Goal: Task Accomplishment & Management: Use online tool/utility

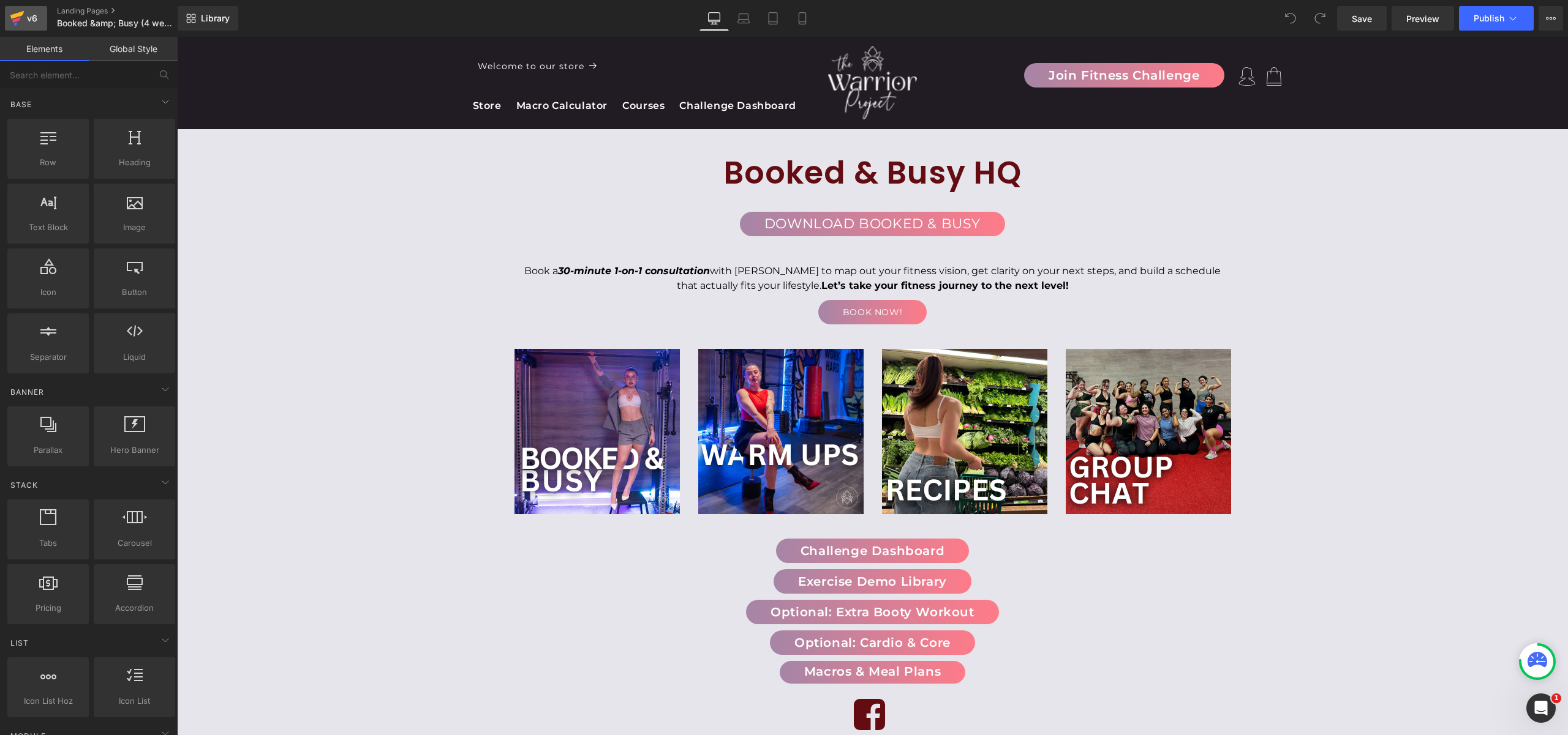
click at [41, 17] on link "v6" at bounding box center [26, 18] width 42 height 24
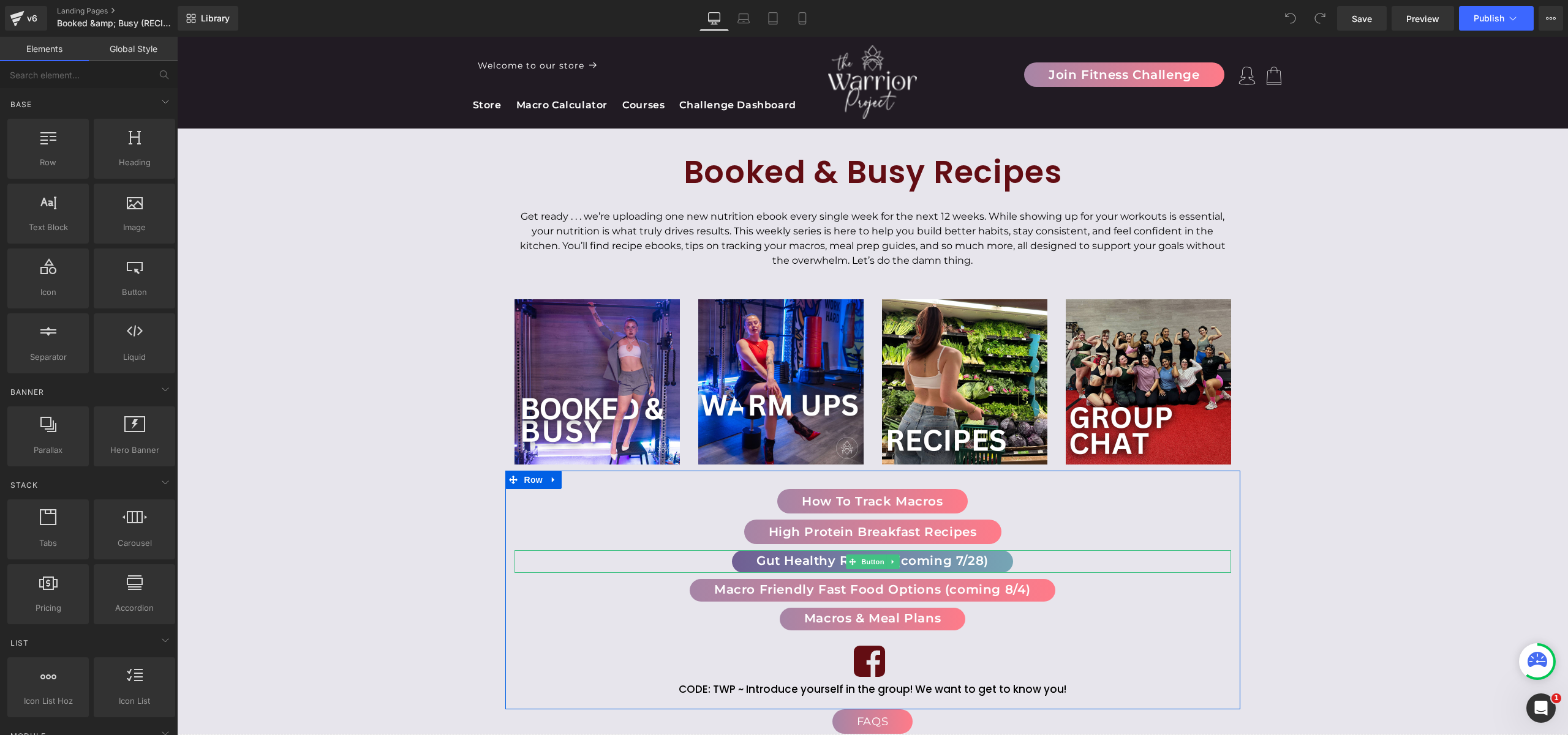
click at [800, 564] on span "Gut Healthy Recipes (coming 7/28)" at bounding box center [872, 561] width 232 height 12
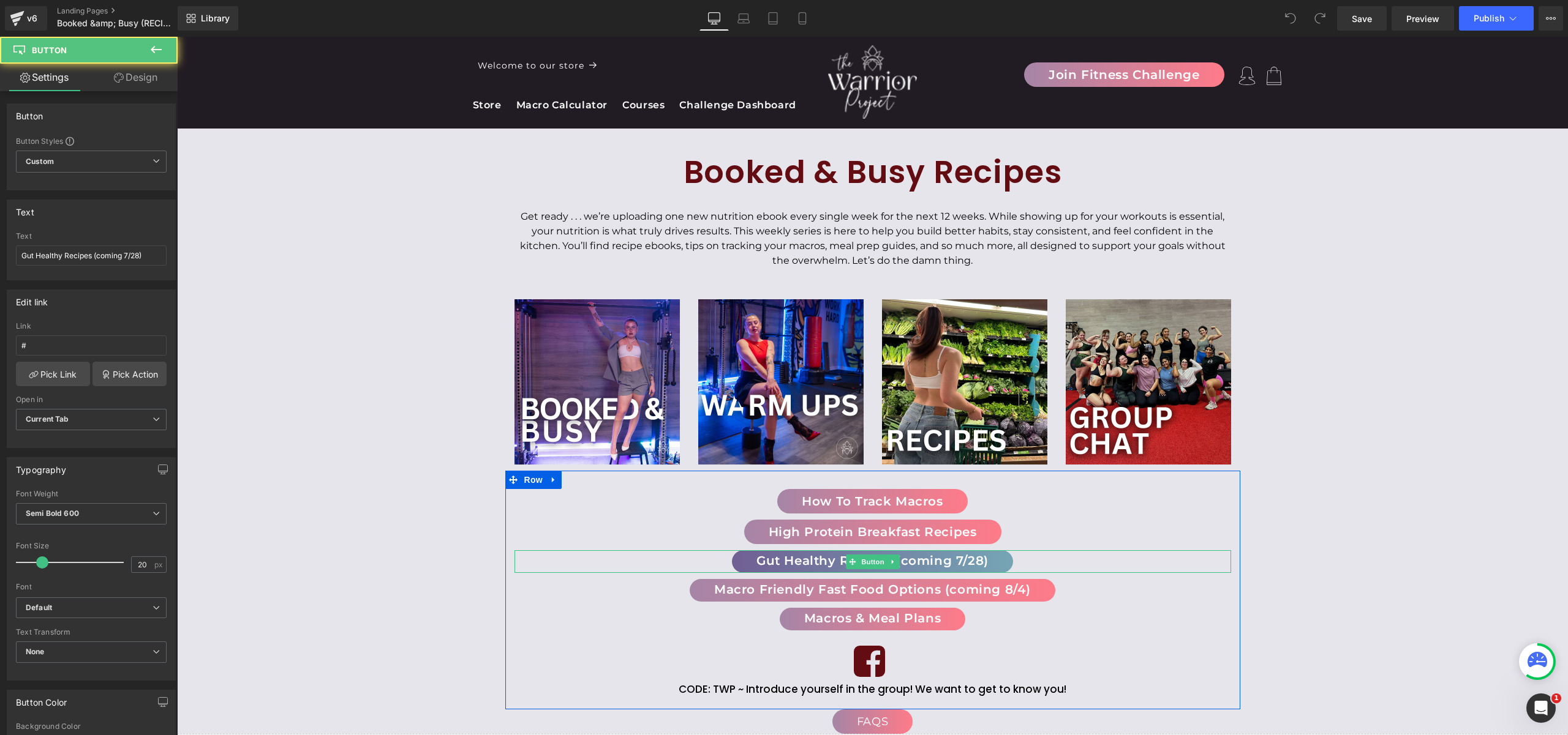
scroll to position [3, 0]
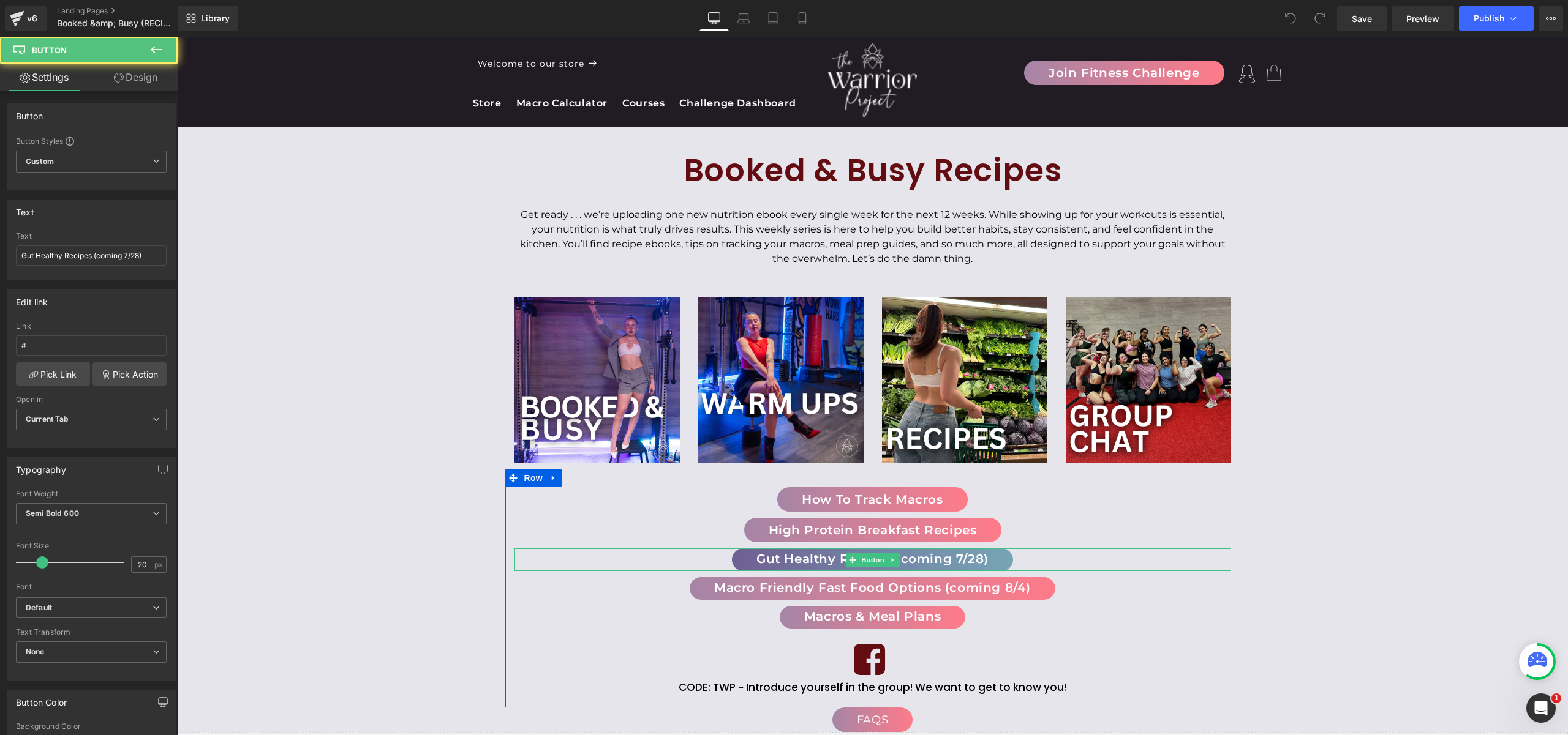
click at [799, 563] on span "Gut Healthy Recipes (coming 7/28)" at bounding box center [872, 559] width 232 height 12
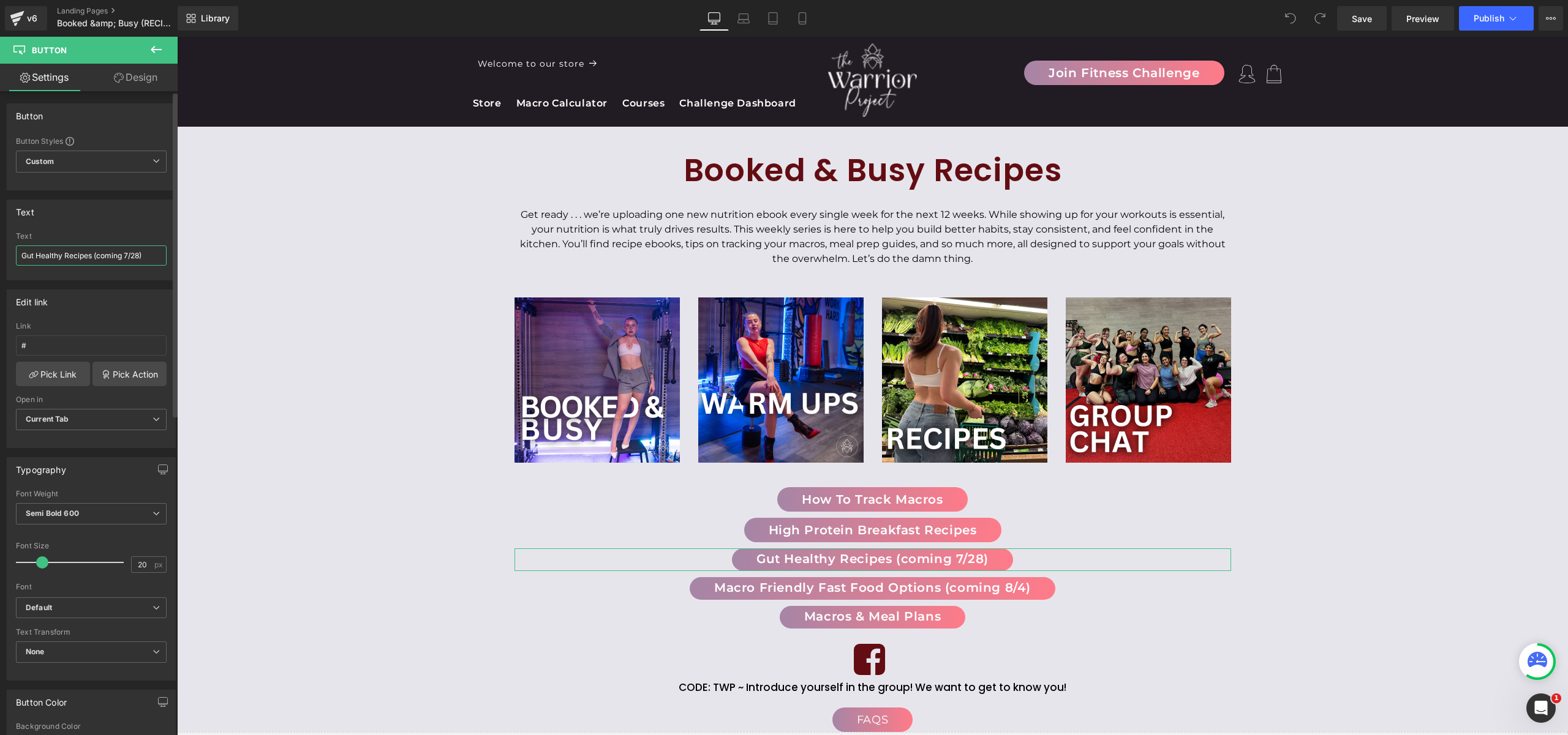
click at [97, 257] on input "Gut Healthy Recipes (coming 7/28)" at bounding box center [91, 256] width 151 height 20
click at [65, 255] on input "Gut Healthy Recipes (coming 7/28)" at bounding box center [91, 256] width 151 height 20
drag, startPoint x: 57, startPoint y: 256, endPoint x: 169, endPoint y: 265, distance: 112.4
click at [169, 265] on div "Gut Healthy Recipes (coming 7/28) Text Gut Healthy Recipes (coming 7/28)" at bounding box center [92, 256] width 168 height 48
type input "Gut Health"
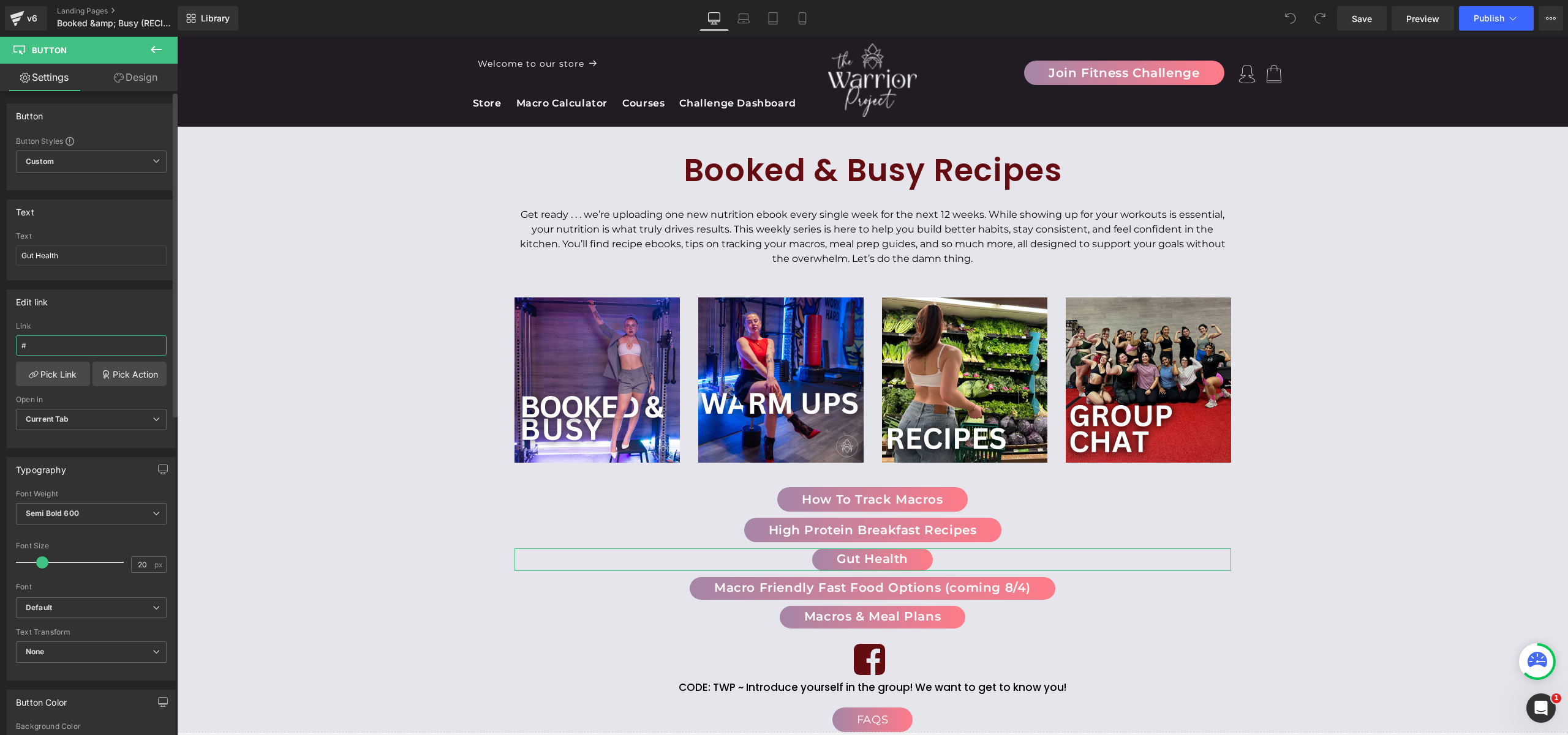
click at [82, 351] on input "#" at bounding box center [91, 346] width 151 height 20
paste input "https://cdn.shopify.com/s/files/1/0403/0772/0348/files/The_Gut_Guide.pdf?v=1656…"
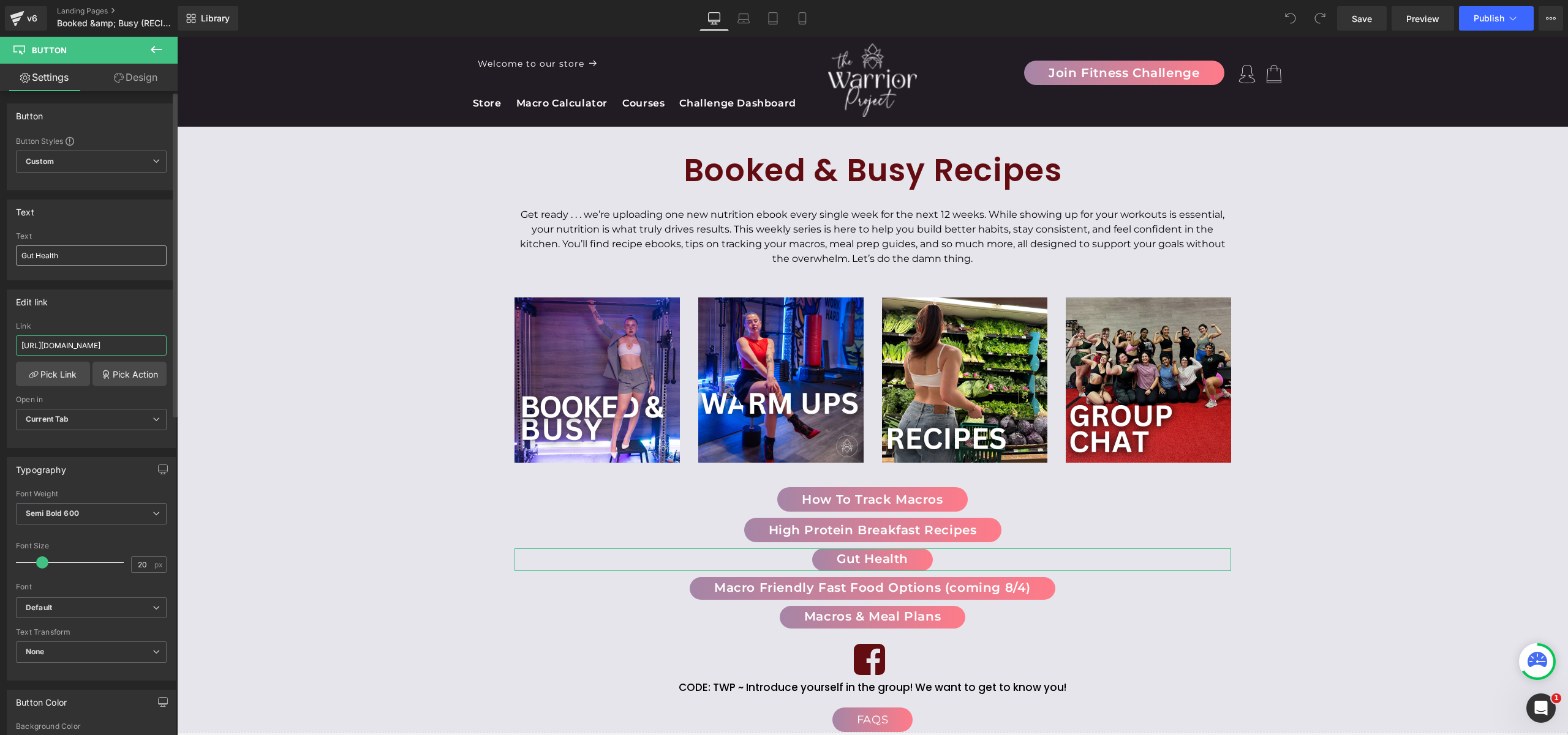
type input "https://cdn.shopify.com/s/files/1/0403/0772/0348/files/The_Gut_Guide.pdf?v=1656…"
click at [66, 255] on input "Gut Health" at bounding box center [91, 256] width 151 height 20
type input "Gut Health Guide"
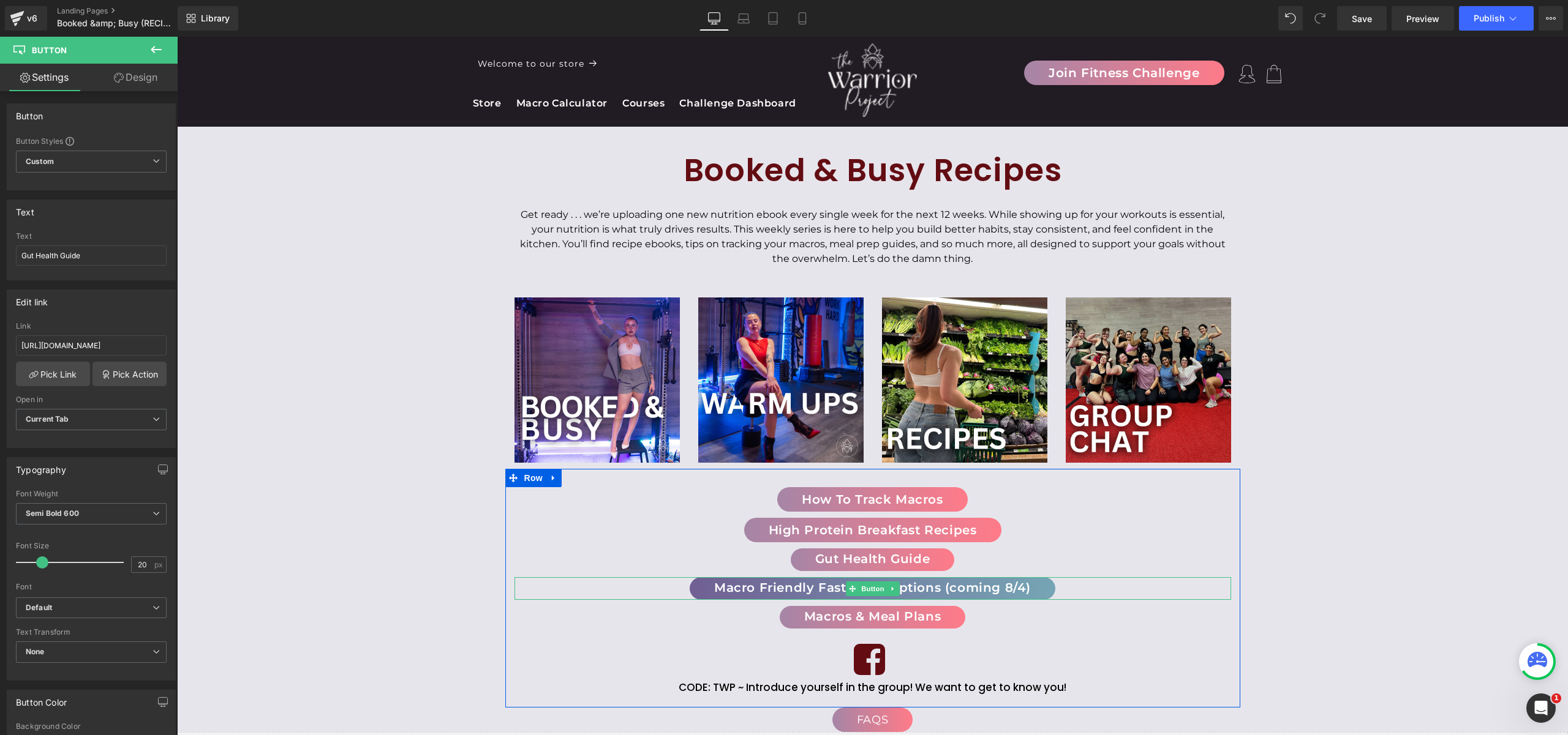
click at [914, 586] on span "Macro Friendly Fast Food Options (coming 8/4)" at bounding box center [872, 587] width 316 height 12
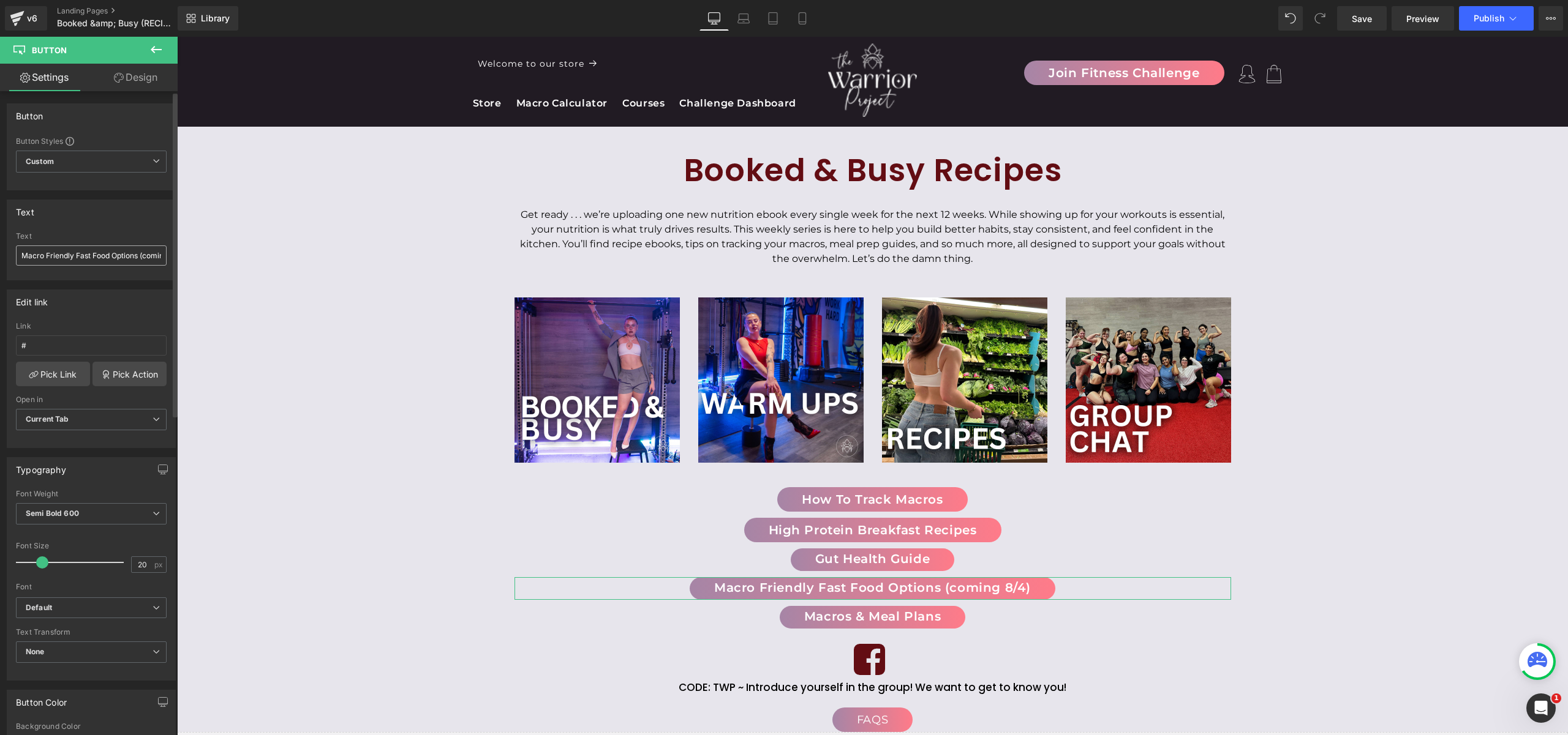
click at [61, 260] on input "Macro Friendly Fast Food Options (coming 8/4)" at bounding box center [91, 256] width 151 height 20
click at [115, 257] on input "Macro Friendly Fast Food Options (coming 8/4)" at bounding box center [91, 256] width 151 height 20
drag, startPoint x: 253, startPoint y: 294, endPoint x: 196, endPoint y: 258, distance: 67.4
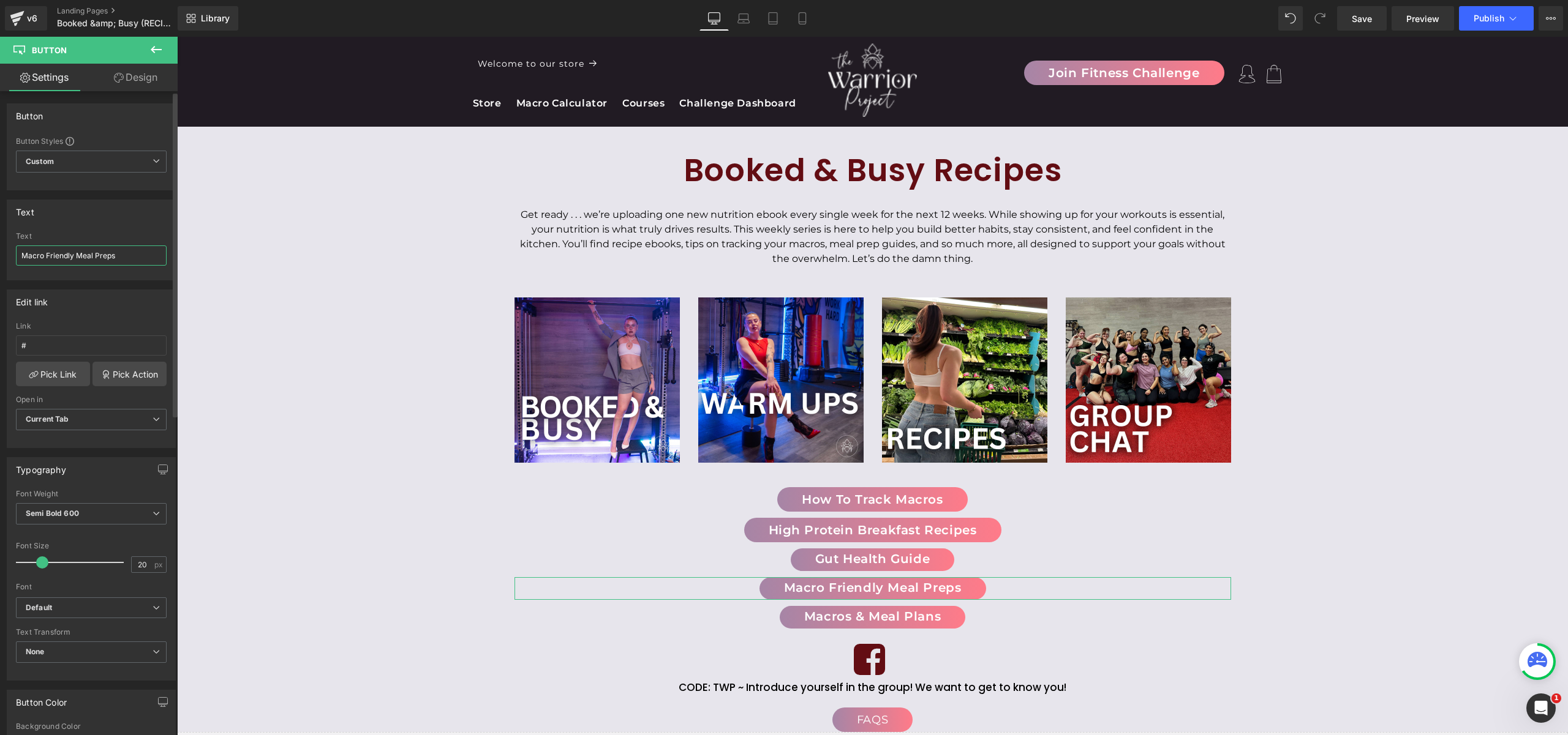
drag, startPoint x: 73, startPoint y: 255, endPoint x: 0, endPoint y: 253, distance: 73.0
click at [0, 253] on div "Text Macro Friendly Meal Preps Text Macro Friendly Meal Preps" at bounding box center [92, 235] width 183 height 90
type input "Minimal Ingredient Meal Preps"
click at [40, 349] on input "#" at bounding box center [91, 346] width 151 height 20
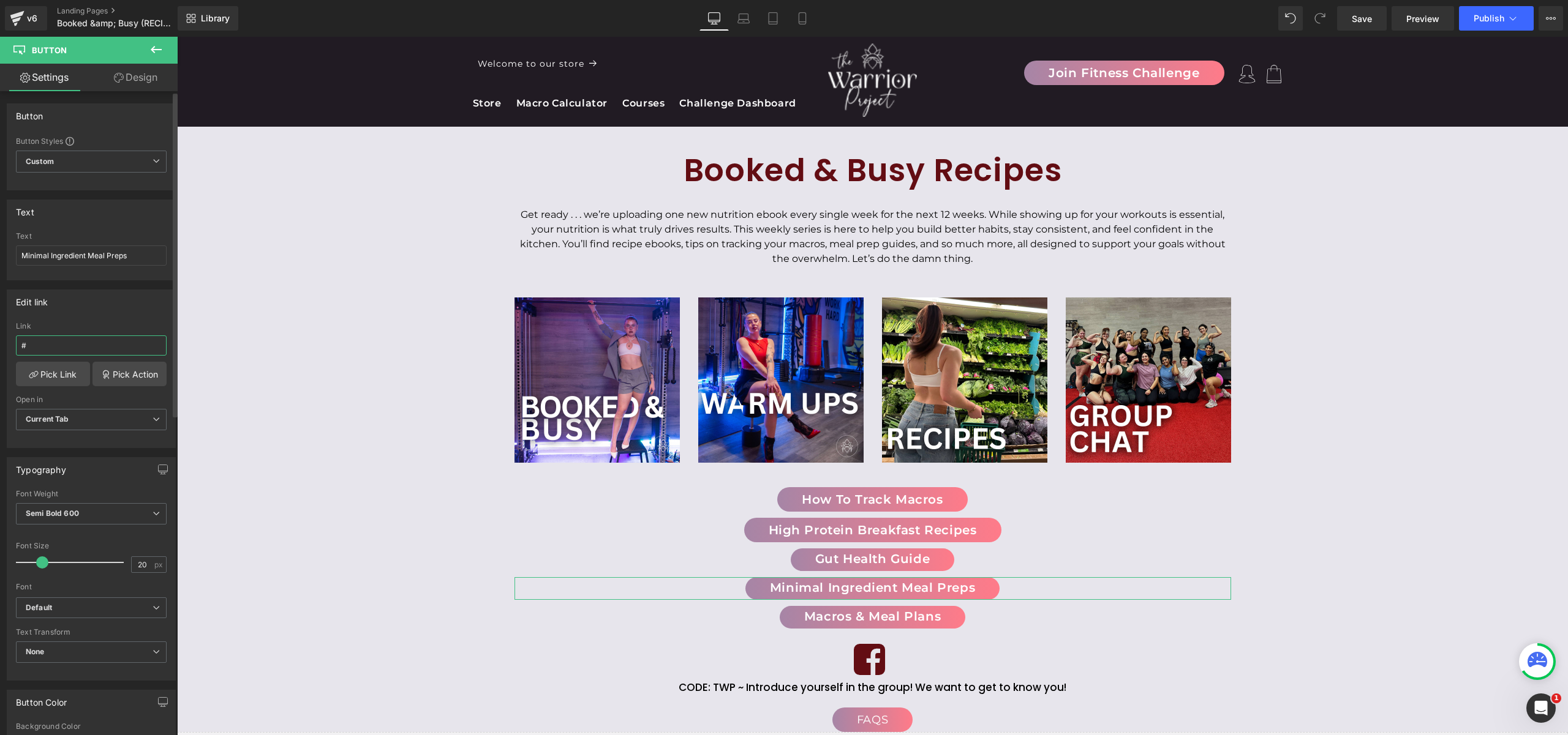
paste input "https://cdn.shopify.com/s/files/1/0403/0772/0348/files/Minimal_Meal_Prepping.pd…"
type input "https://cdn.shopify.com/s/files/1/0403/0772/0348/files/Minimal_Meal_Prepping.pd…"
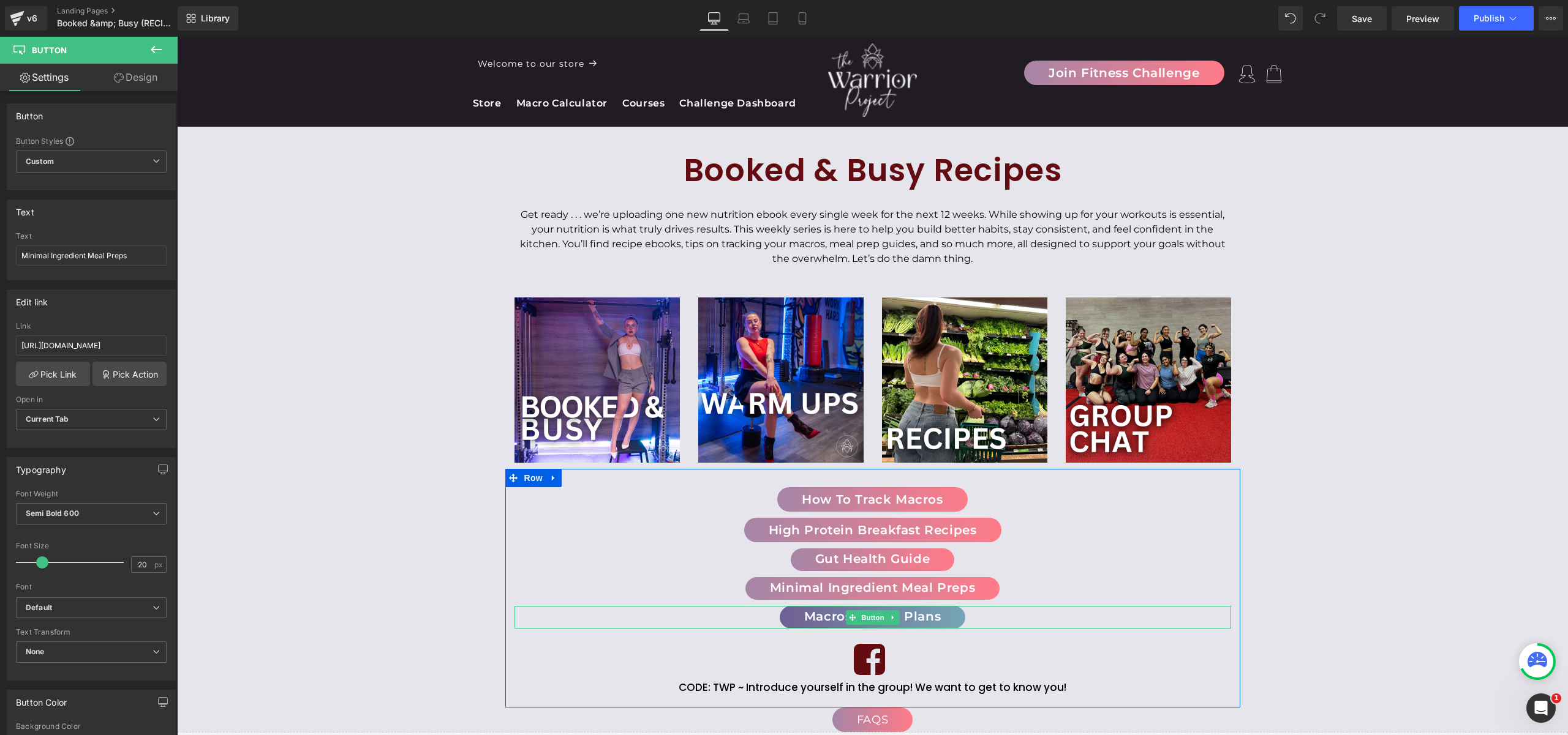
click at [940, 618] on link "Macros & Meal Plans" at bounding box center [872, 617] width 185 height 23
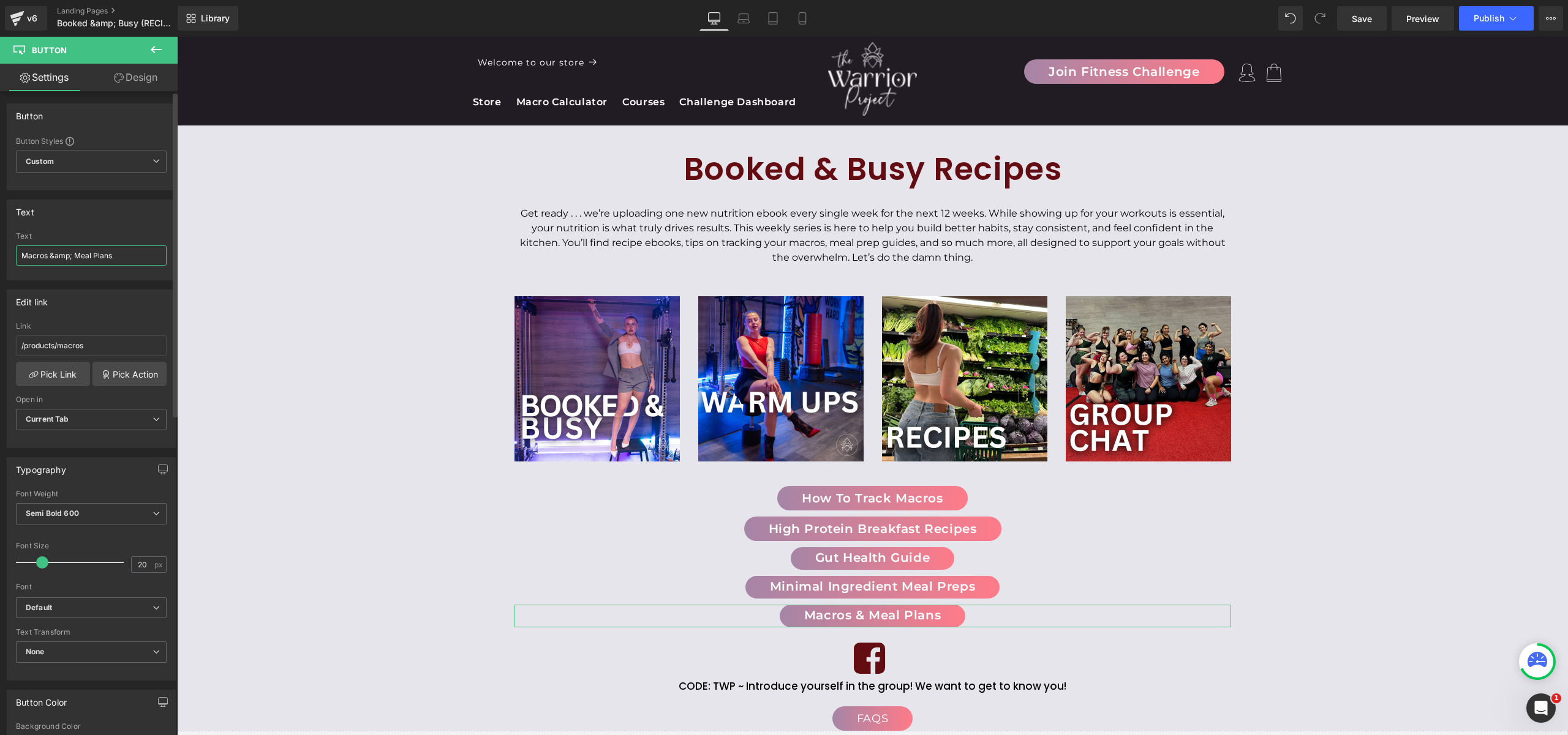
click at [105, 262] on input "Macros &amp; Meal Plans" at bounding box center [91, 256] width 151 height 20
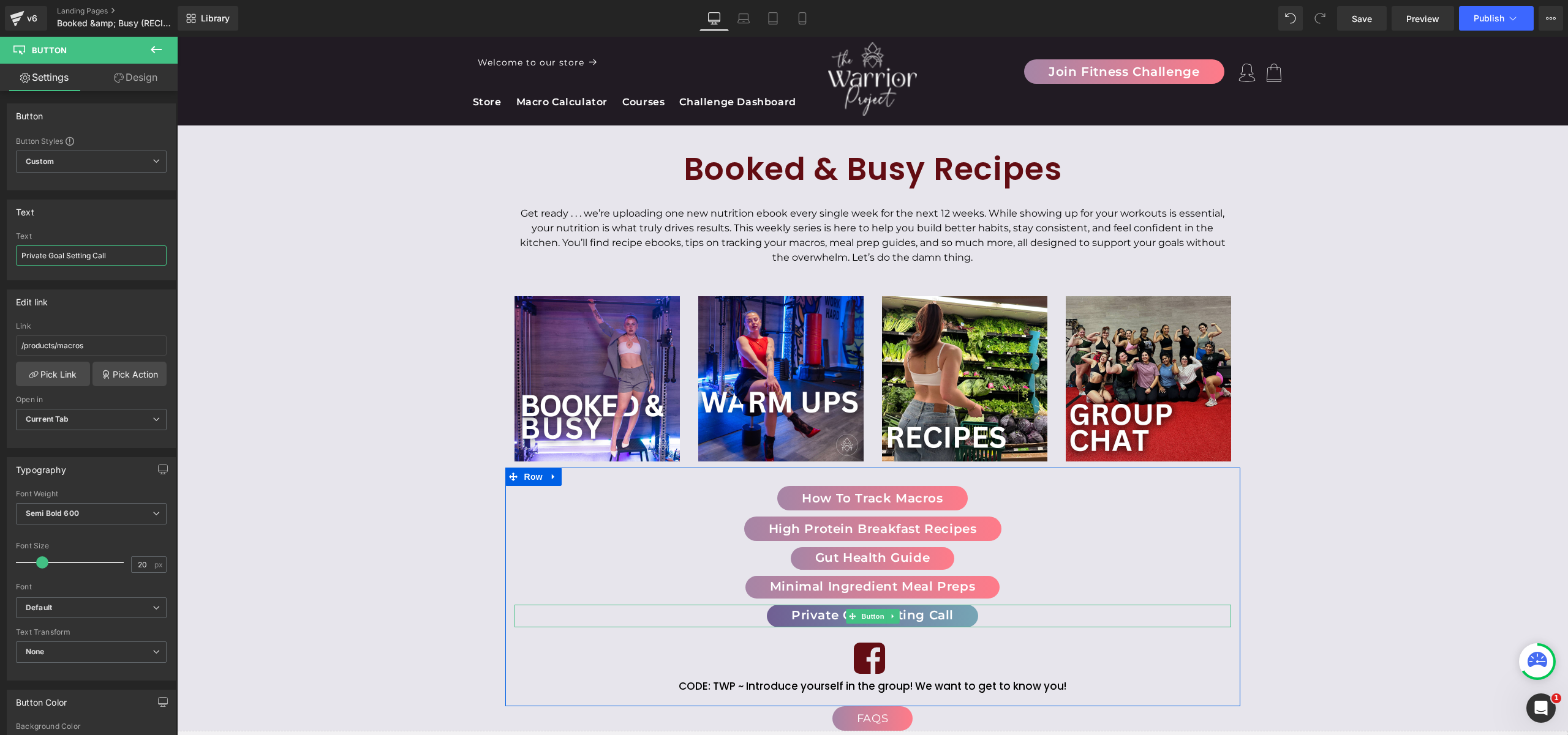
type input "Private Goal Setting Call"
click at [887, 622] on link at bounding box center [893, 616] width 13 height 15
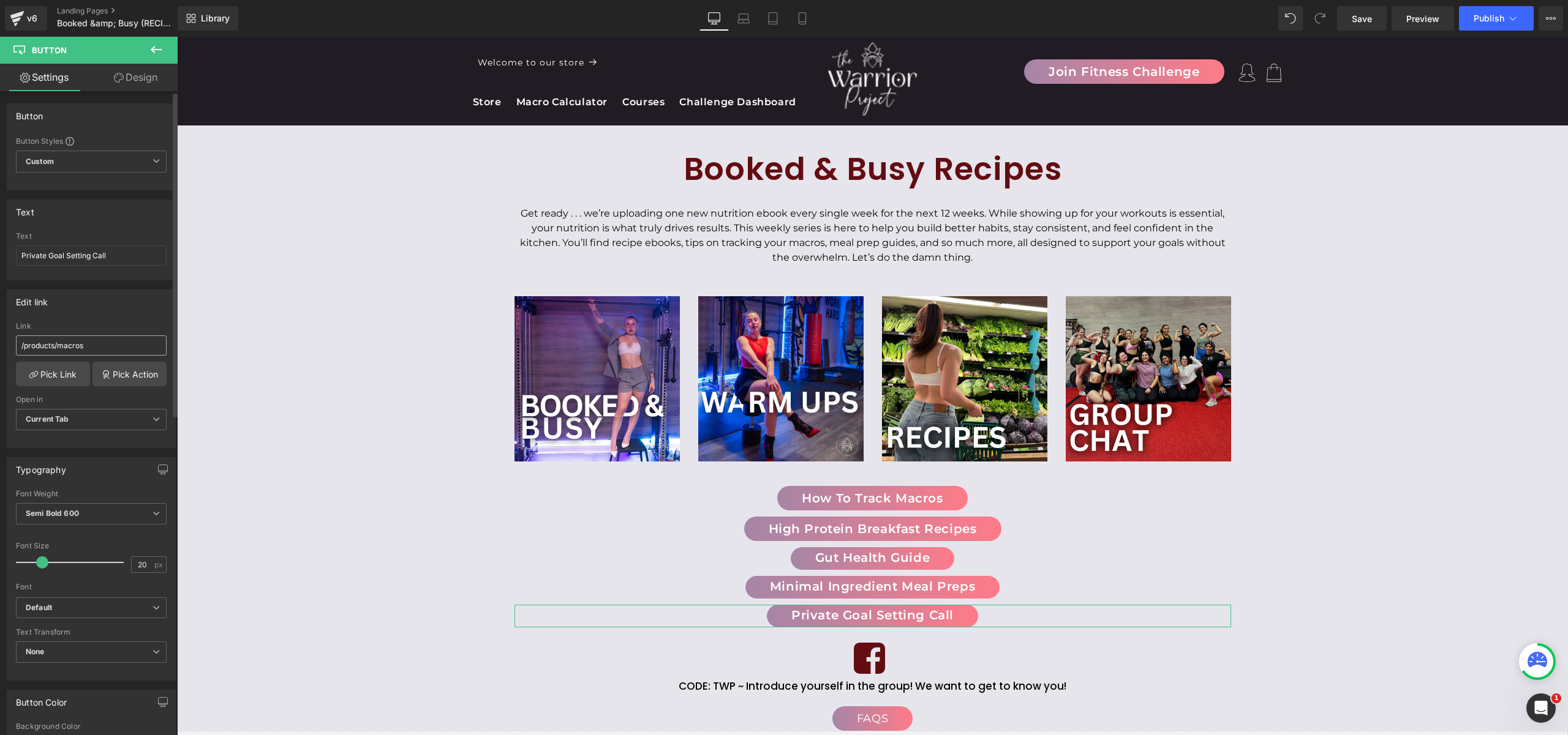
click at [82, 350] on input "/products/macros" at bounding box center [91, 346] width 151 height 20
click at [65, 384] on link "Pick Link" at bounding box center [53, 374] width 74 height 24
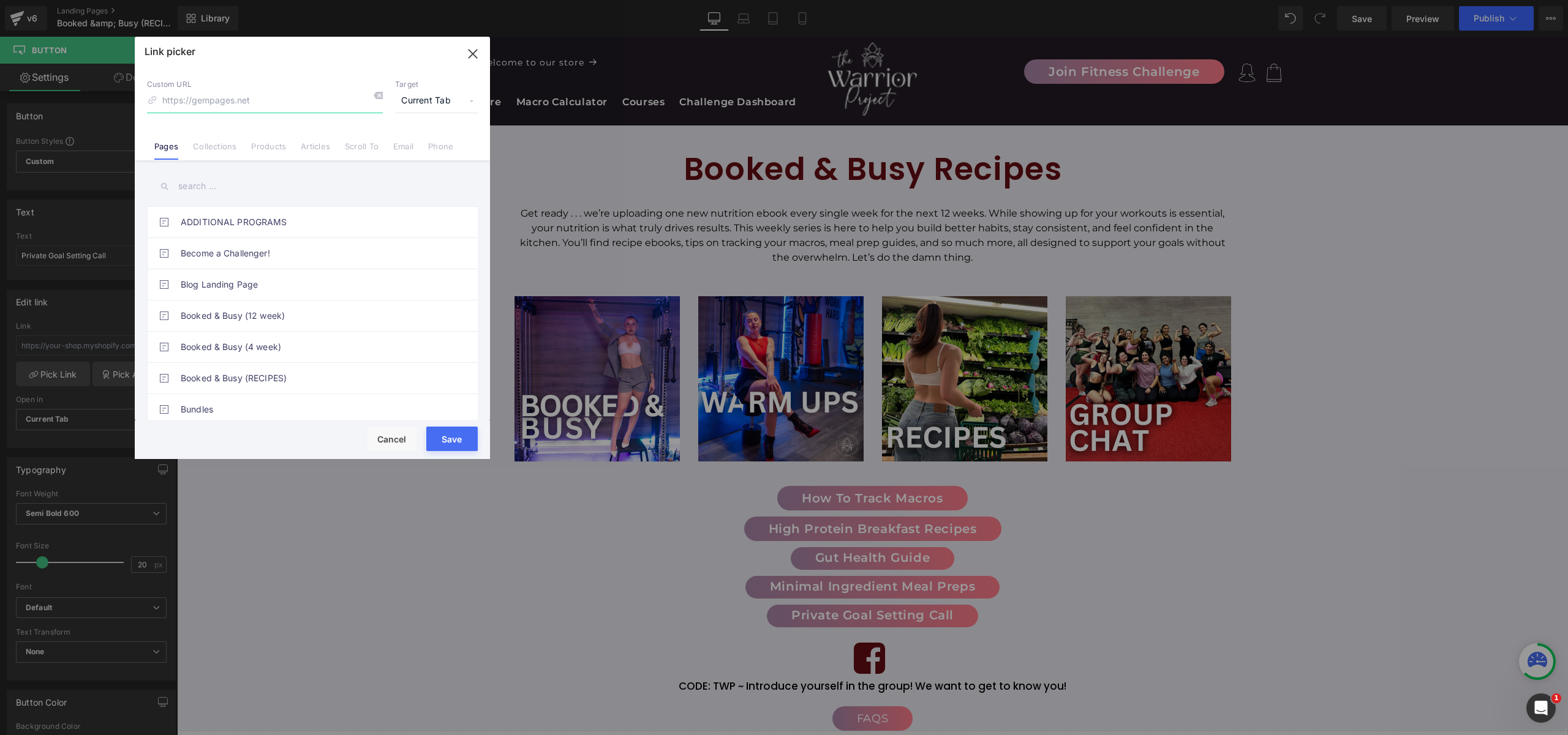
click at [218, 103] on input at bounding box center [265, 101] width 236 height 24
type input "private"
click at [271, 148] on link "Products" at bounding box center [268, 150] width 35 height 18
click at [223, 181] on input "text" at bounding box center [312, 186] width 330 height 27
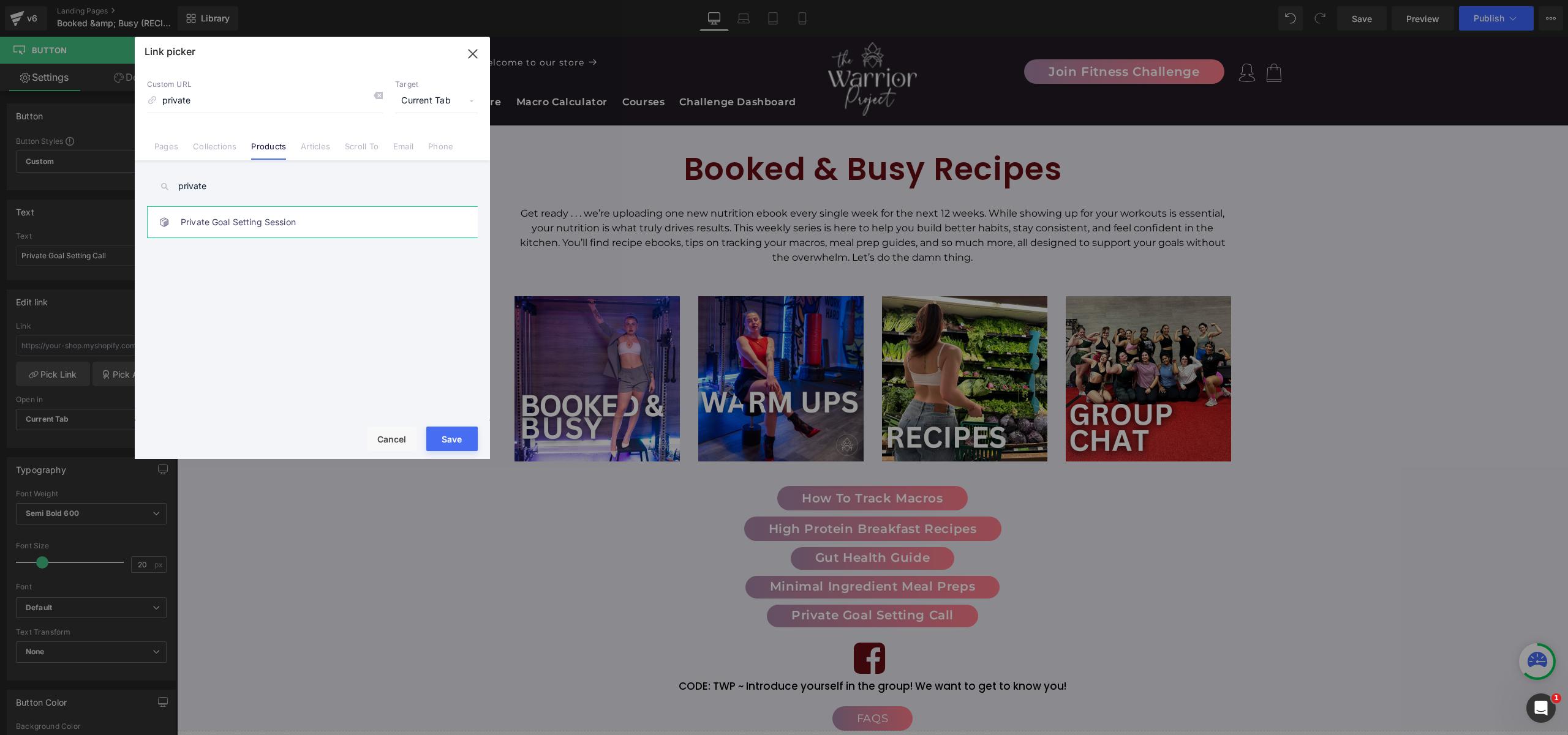
type input "private"
click at [234, 226] on link "Private Goal Setting Session" at bounding box center [315, 222] width 269 height 31
click at [222, 100] on input "/products/free-goal-setting-call" at bounding box center [265, 101] width 236 height 24
type input "/products/goal-setting-call"
click at [458, 446] on button "Save" at bounding box center [452, 439] width 52 height 24
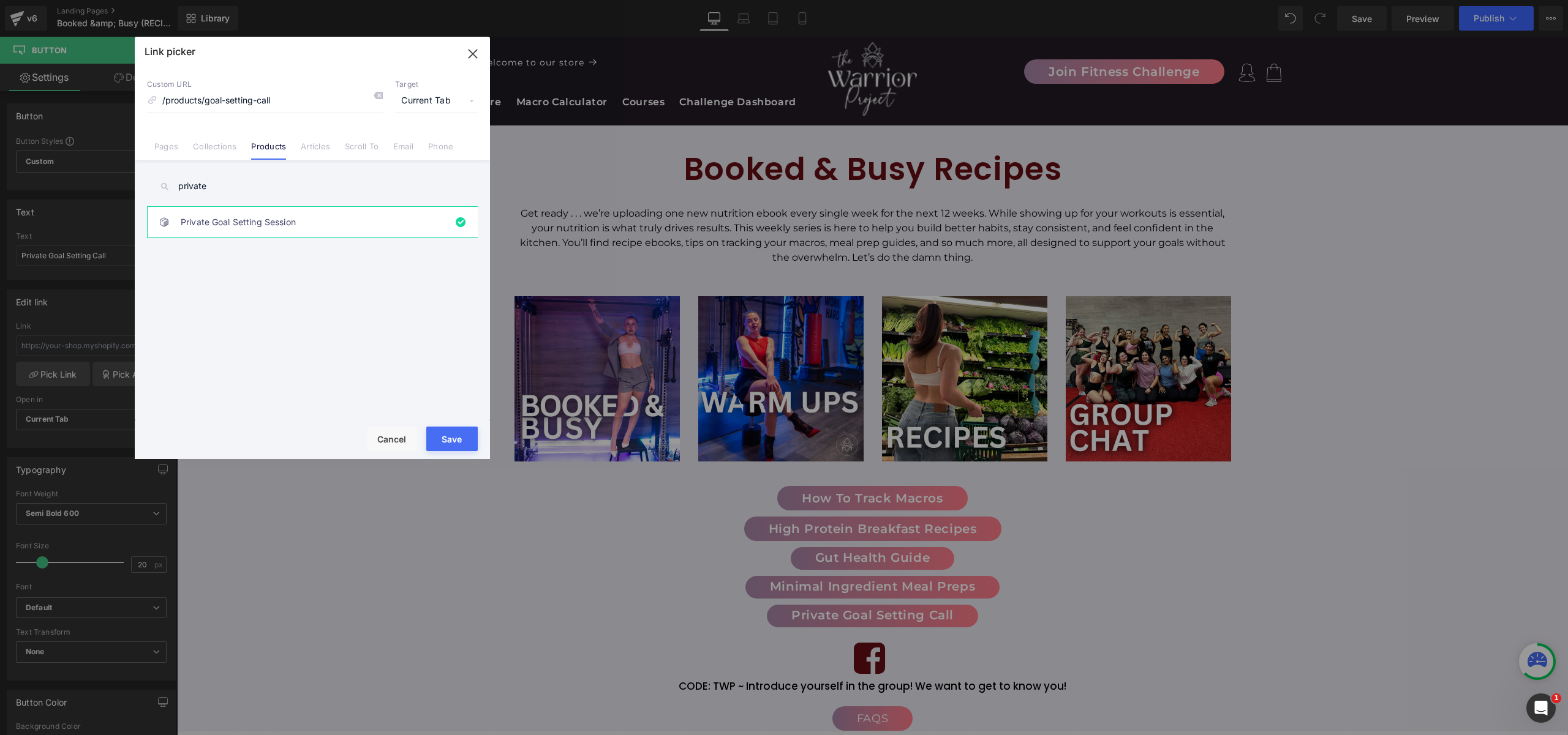
type input "/products/goal-setting-call"
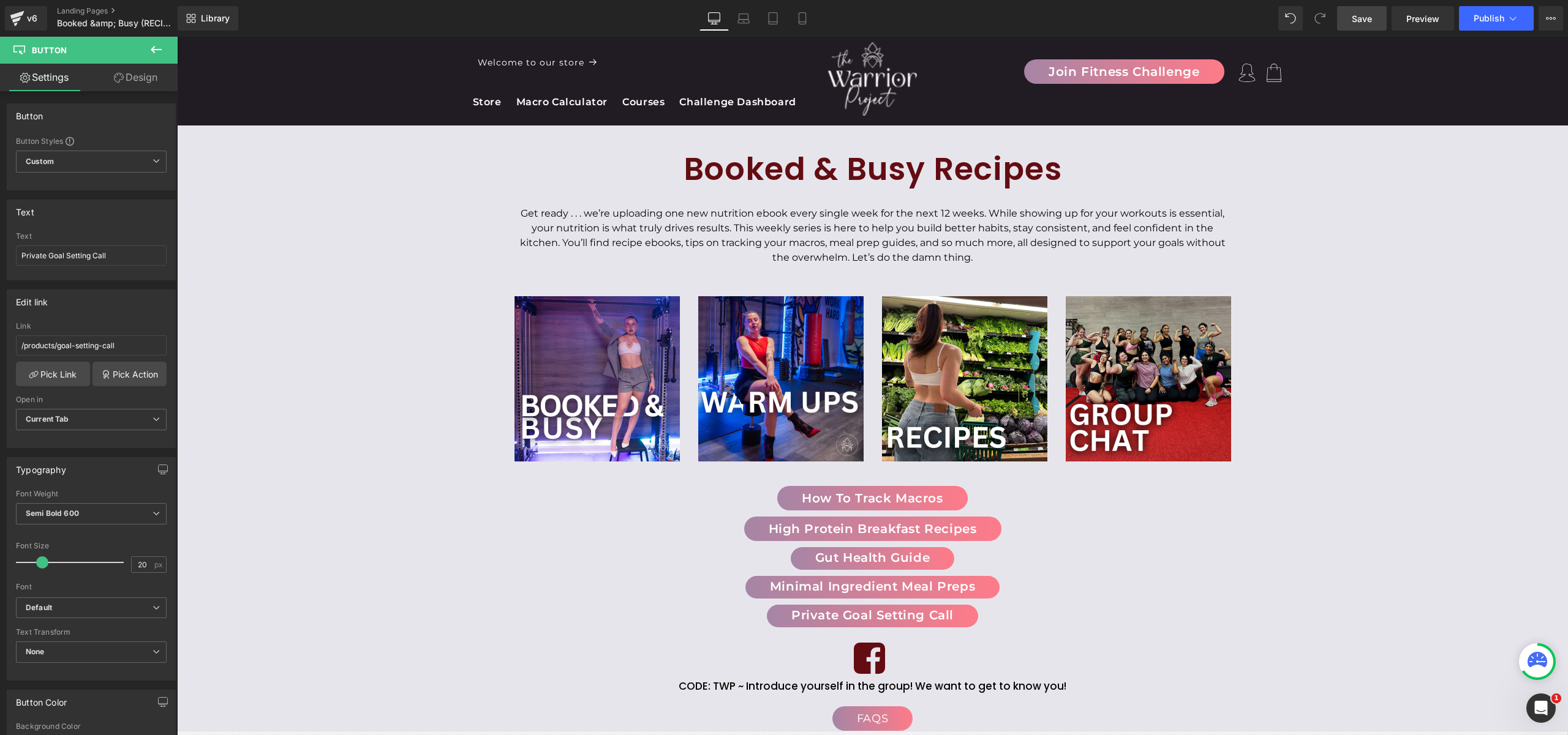
click at [1381, 22] on link "Save" at bounding box center [1362, 18] width 50 height 24
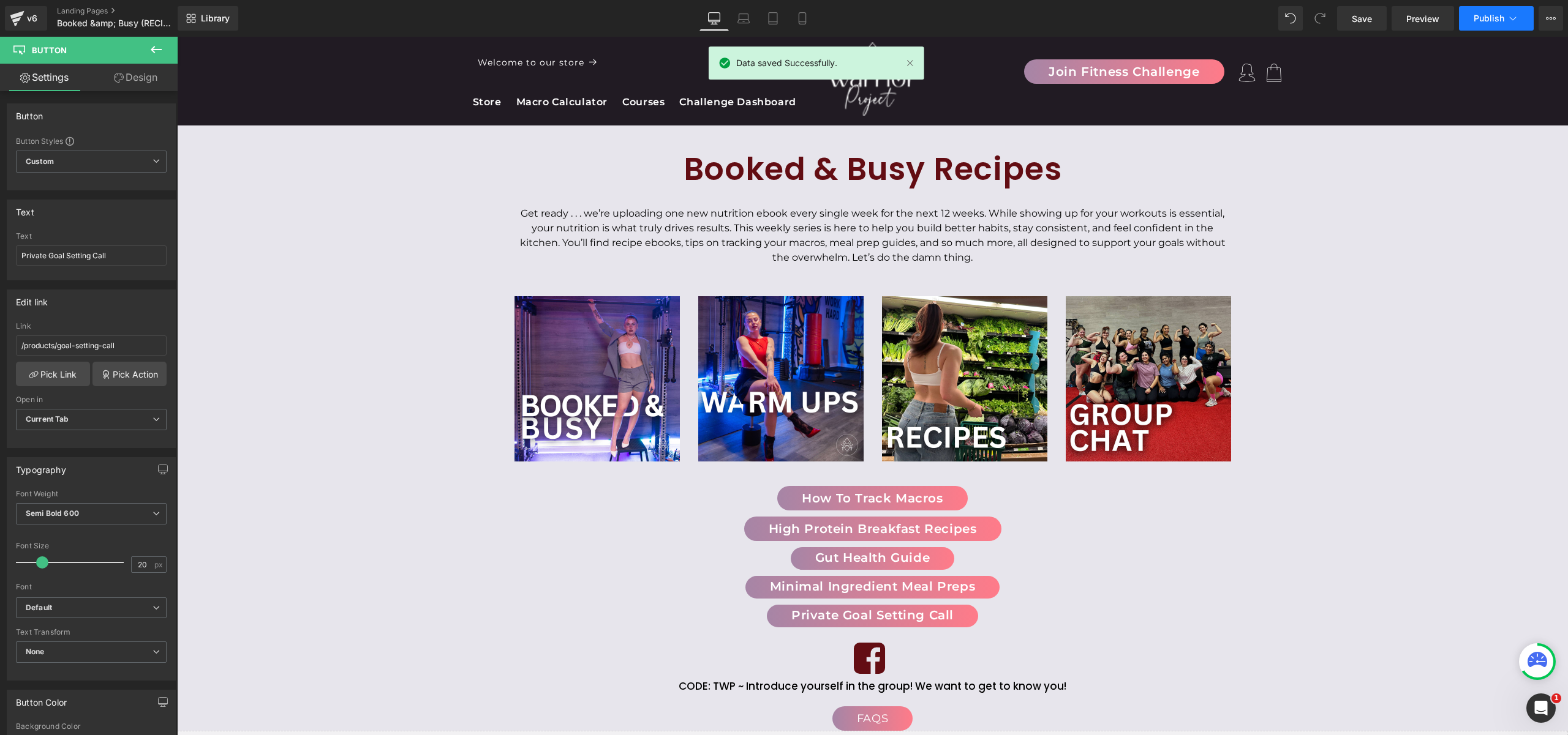
click at [1488, 24] on button "Publish" at bounding box center [1496, 18] width 74 height 24
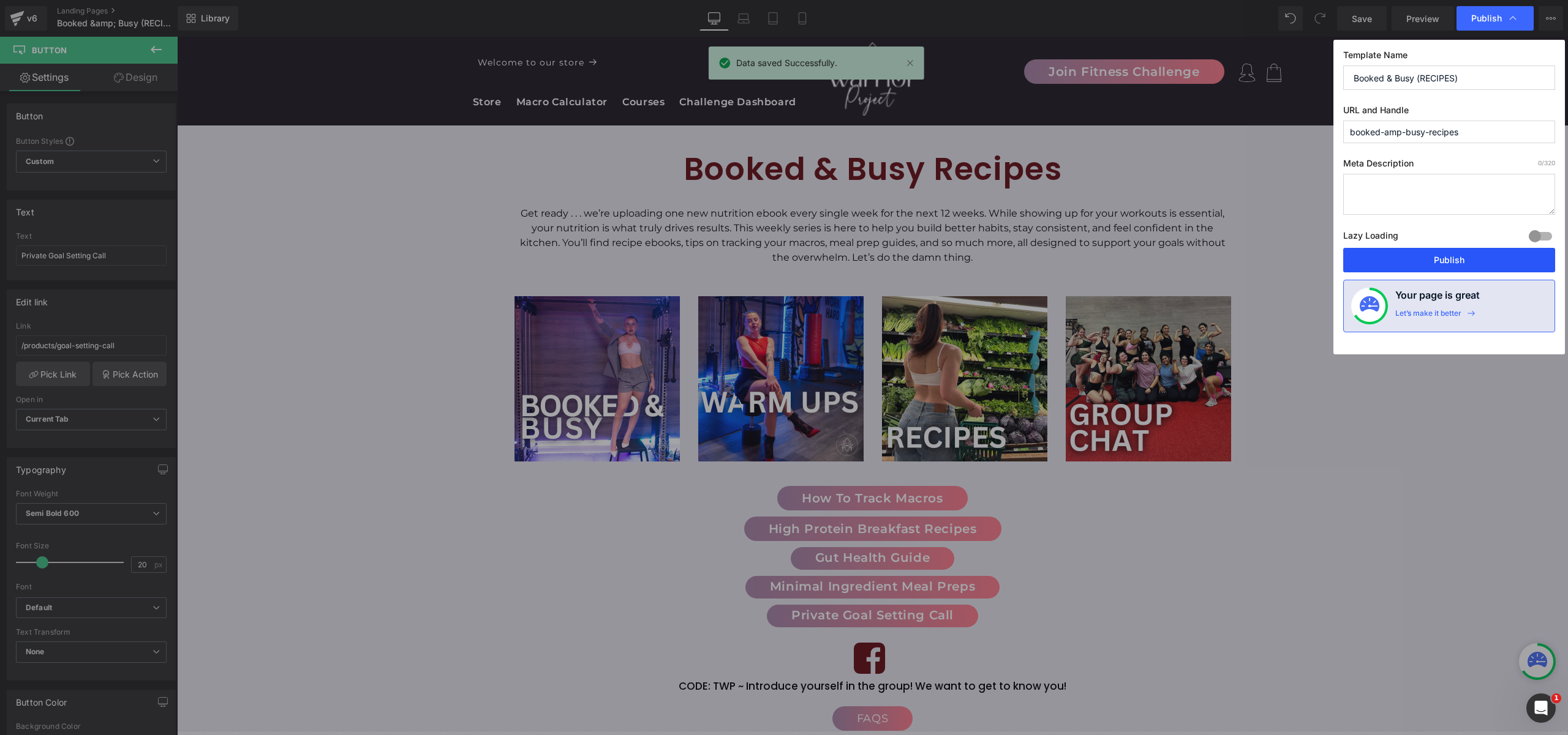
click at [1441, 258] on button "Publish" at bounding box center [1449, 260] width 212 height 24
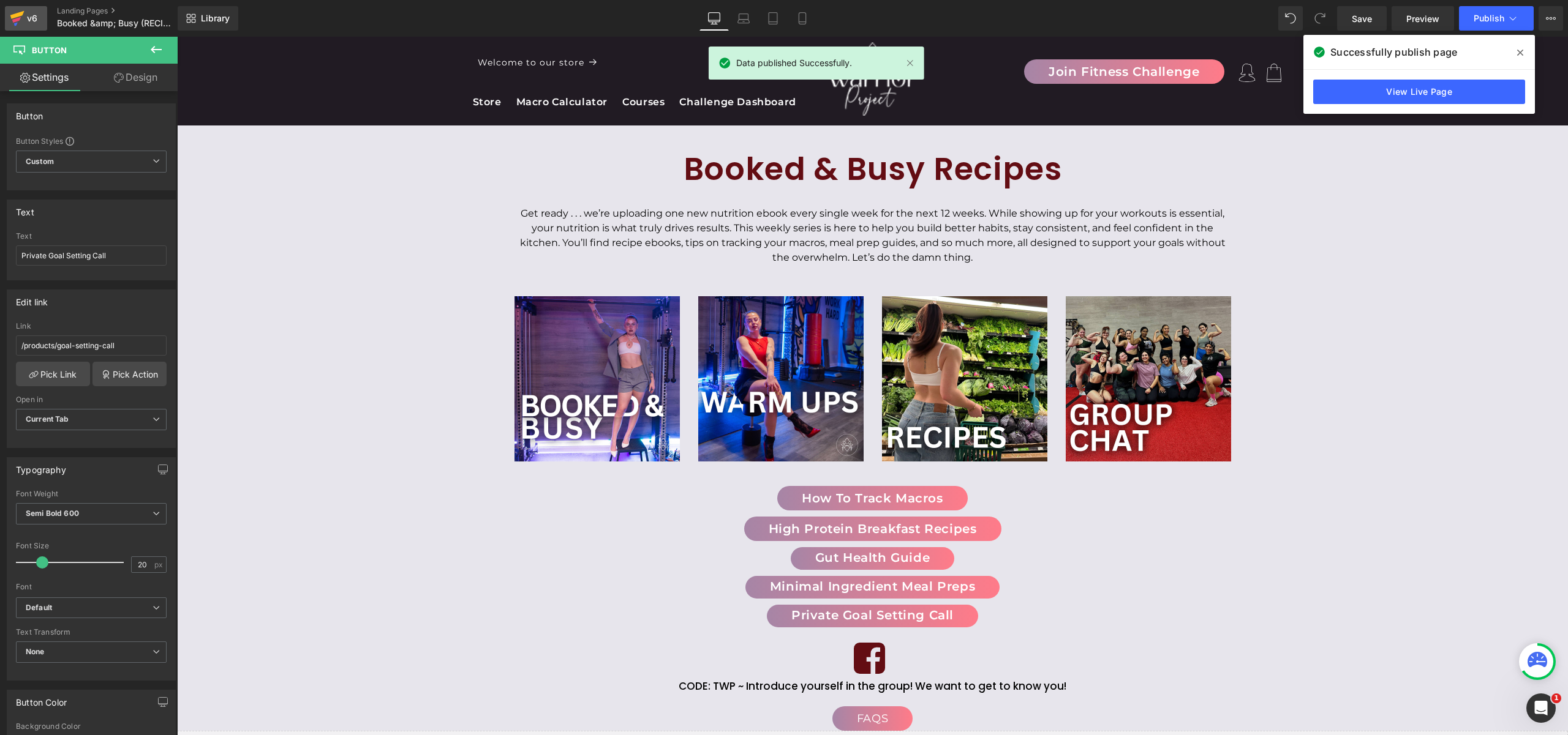
click at [25, 18] on div "v6" at bounding box center [32, 18] width 15 height 16
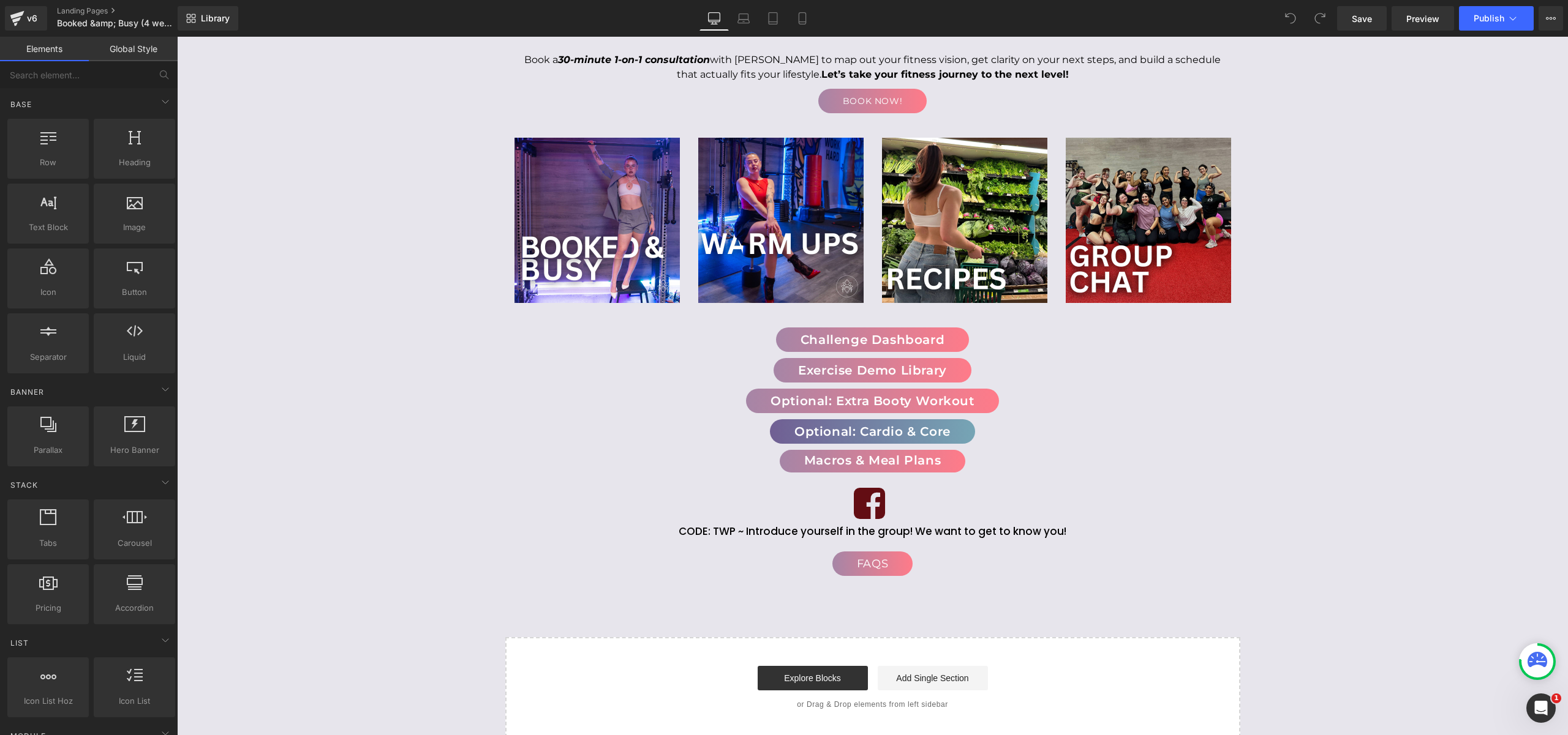
scroll to position [212, 0]
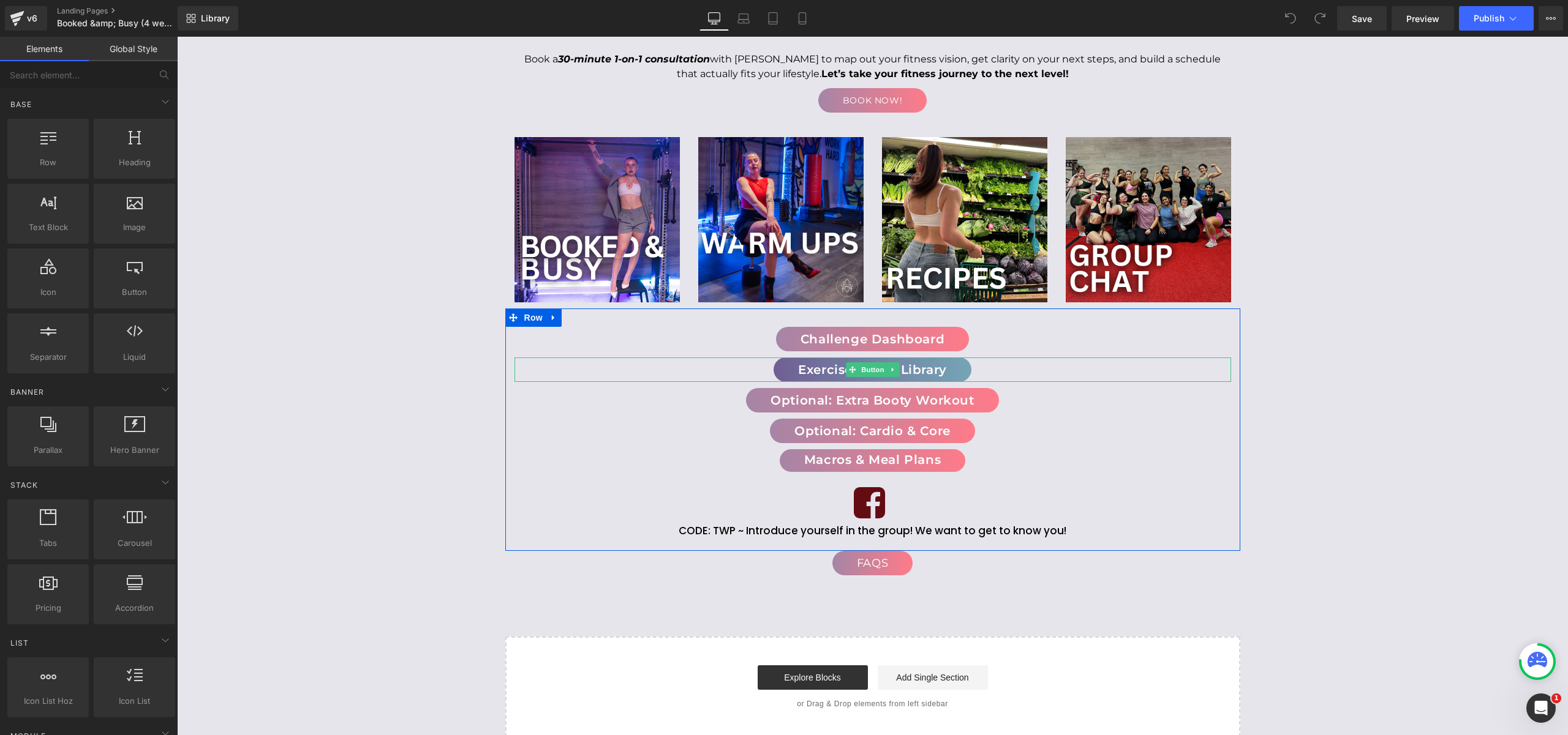
click at [917, 361] on link "Exercise Demo Library" at bounding box center [872, 370] width 198 height 24
click at [398, 389] on div "Booked & Busy HQ Heading Download Booked & Busy Button Row Book a 30-minute 1-o…" at bounding box center [872, 326] width 1391 height 820
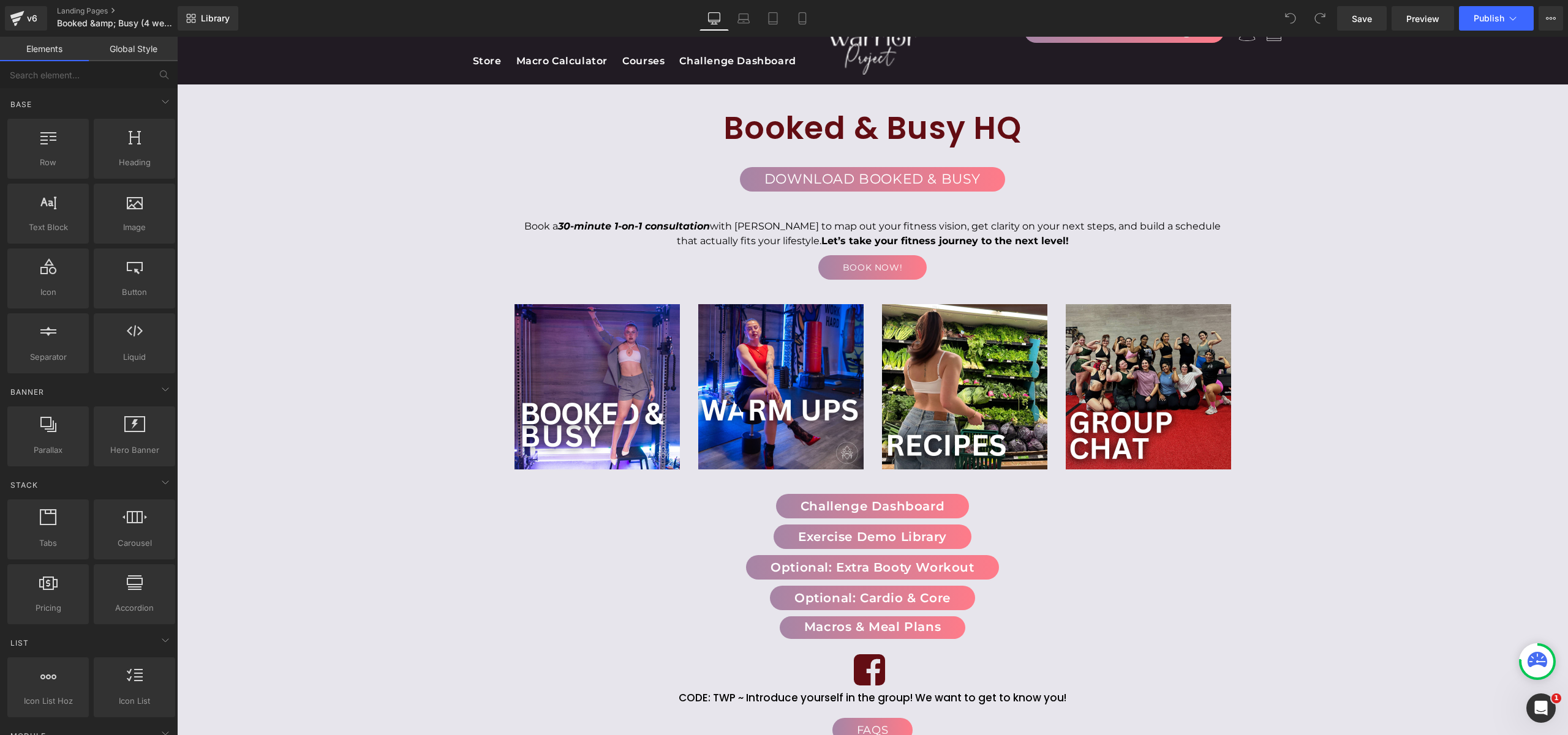
scroll to position [0, 0]
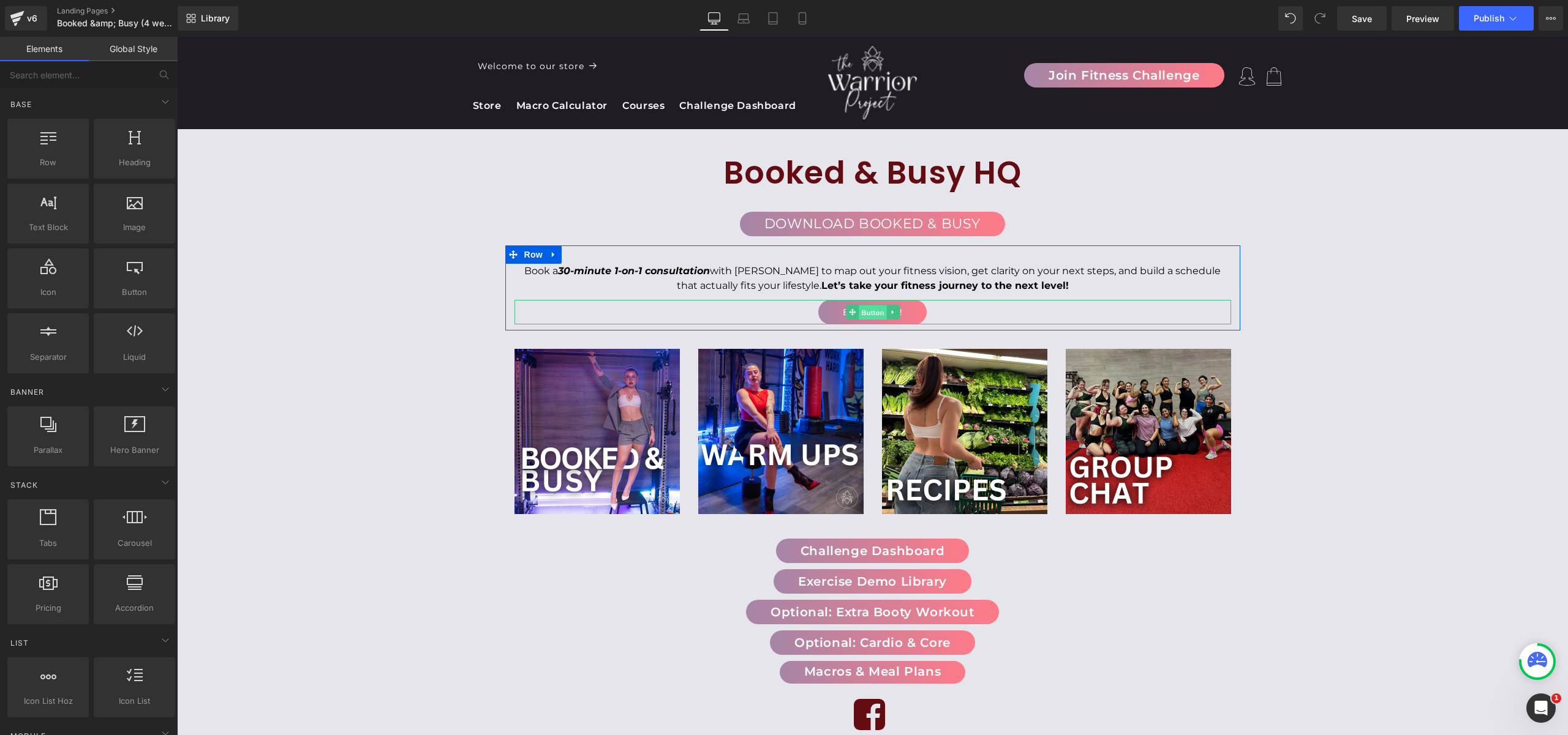
click at [868, 311] on span "Button" at bounding box center [873, 312] width 28 height 15
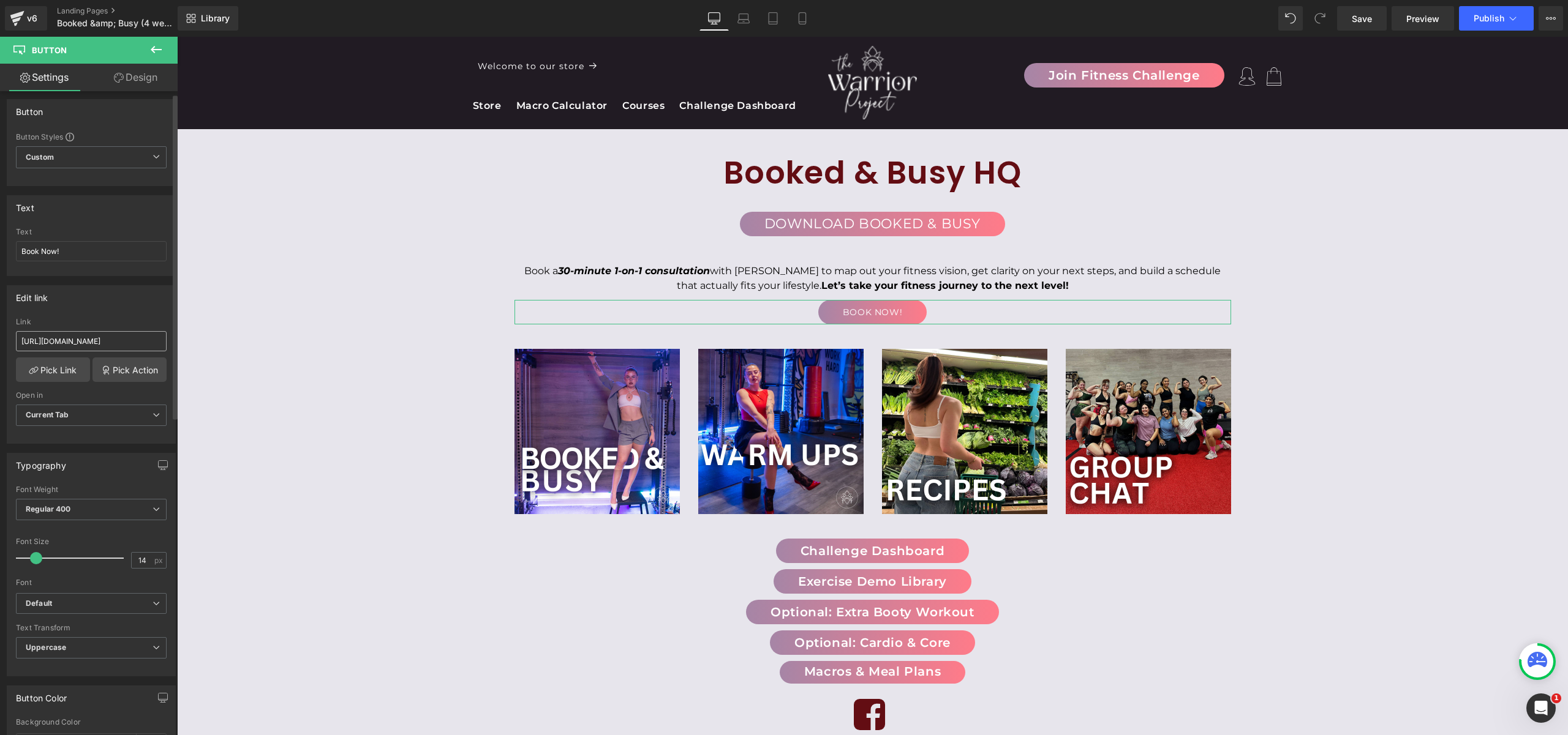
click at [81, 343] on input "https://calendly.com/twpfit/goal-setting?month=2024-10" at bounding box center [91, 341] width 151 height 20
click at [81, 343] on input "https://calendly.com/twpfit/goal-setting?month=2024-10" at bounding box center [91, 338] width 151 height 20
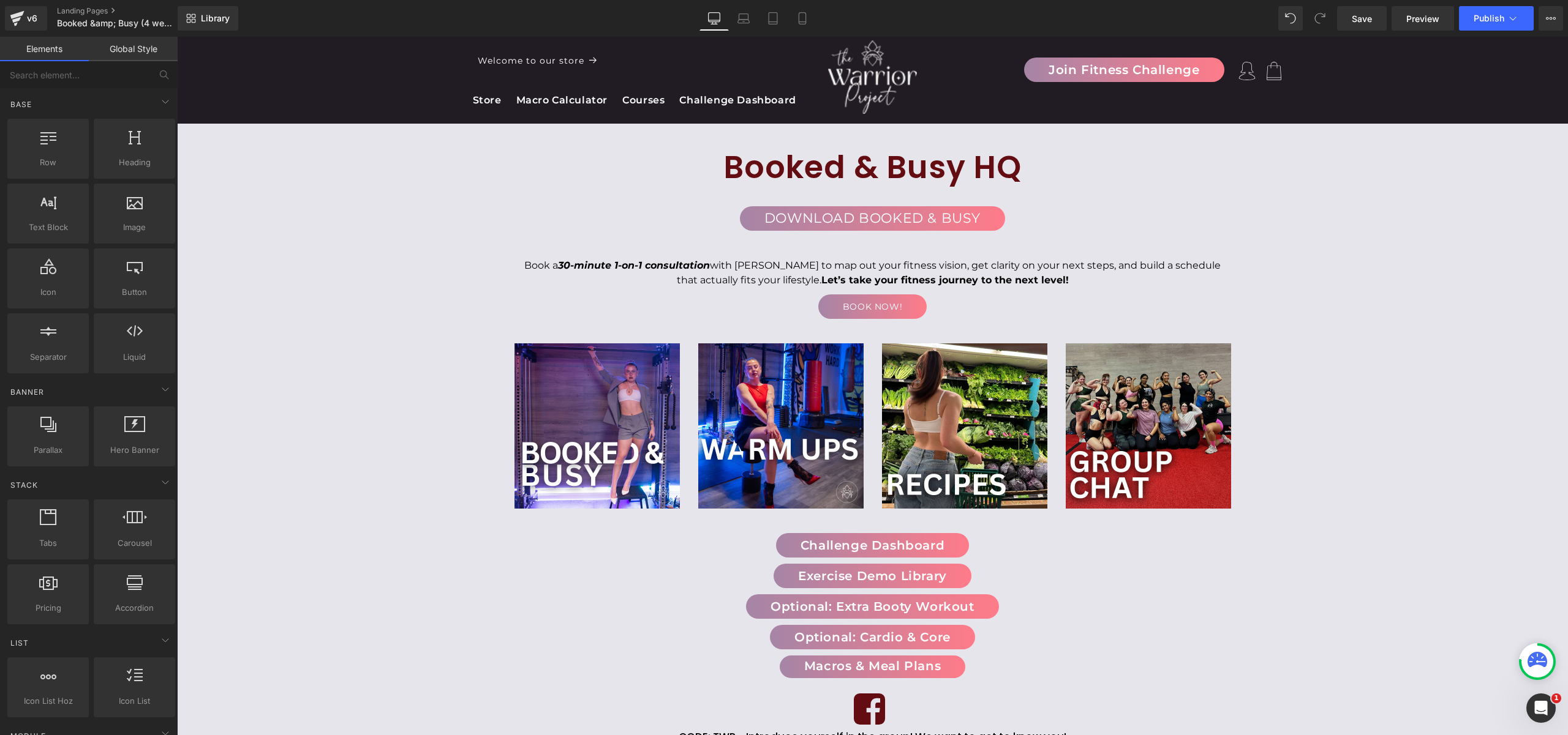
scroll to position [0, 0]
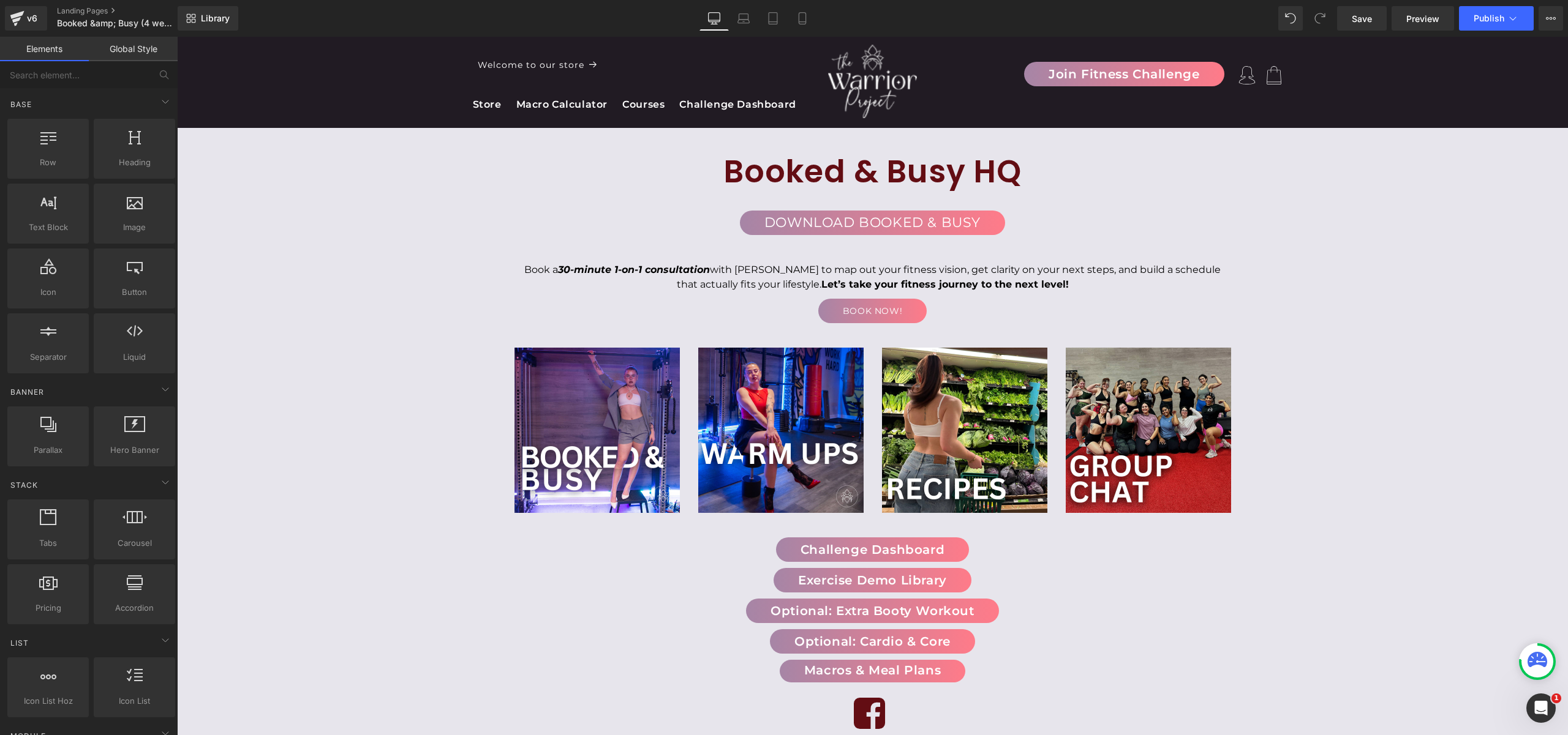
click at [348, 379] on div "Booked & Busy HQ Heading Download Booked & Busy Button Row Book a 30-minute 1-o…" at bounding box center [872, 537] width 1391 height 820
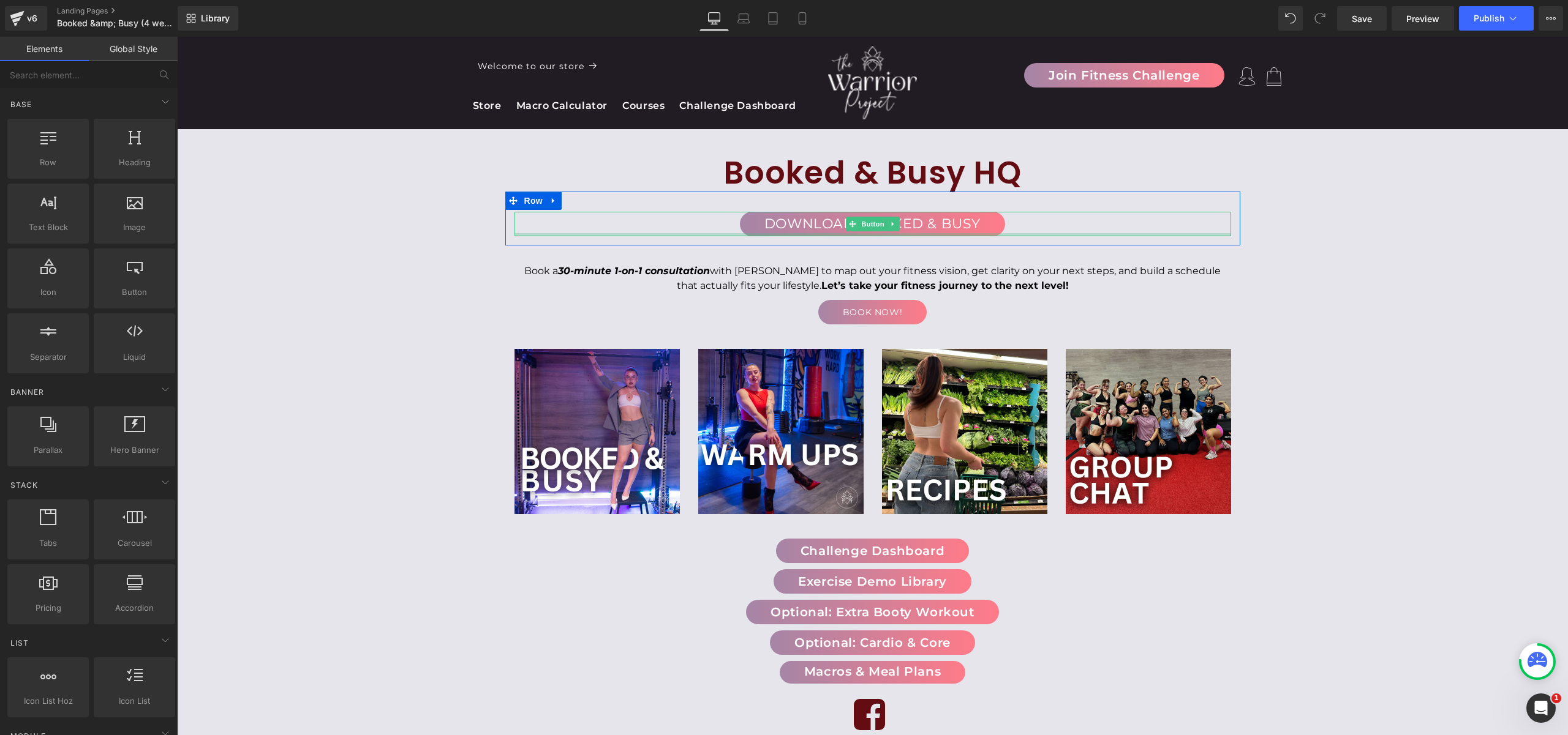
scroll to position [4, 0]
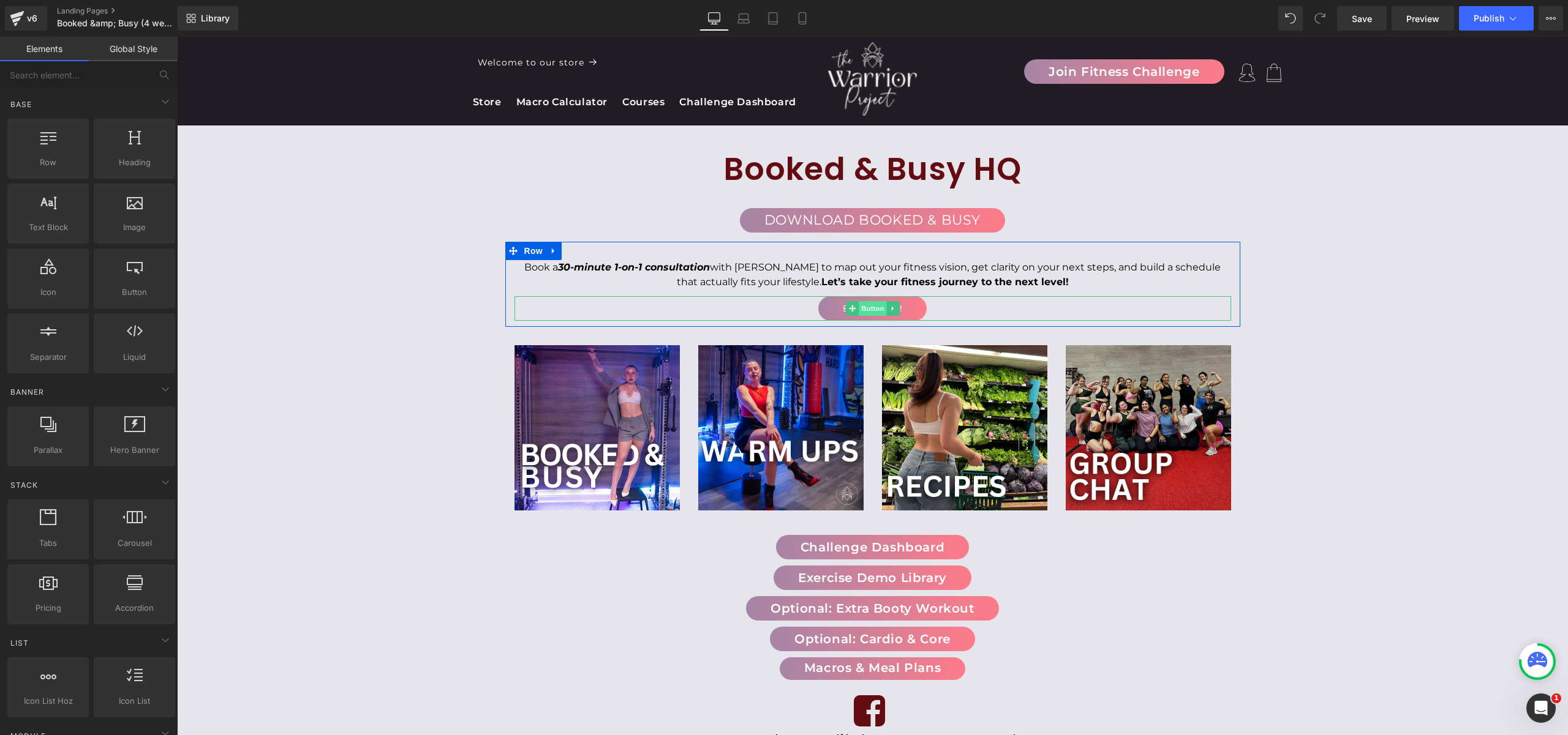
click at [862, 315] on span "Button" at bounding box center [873, 308] width 28 height 15
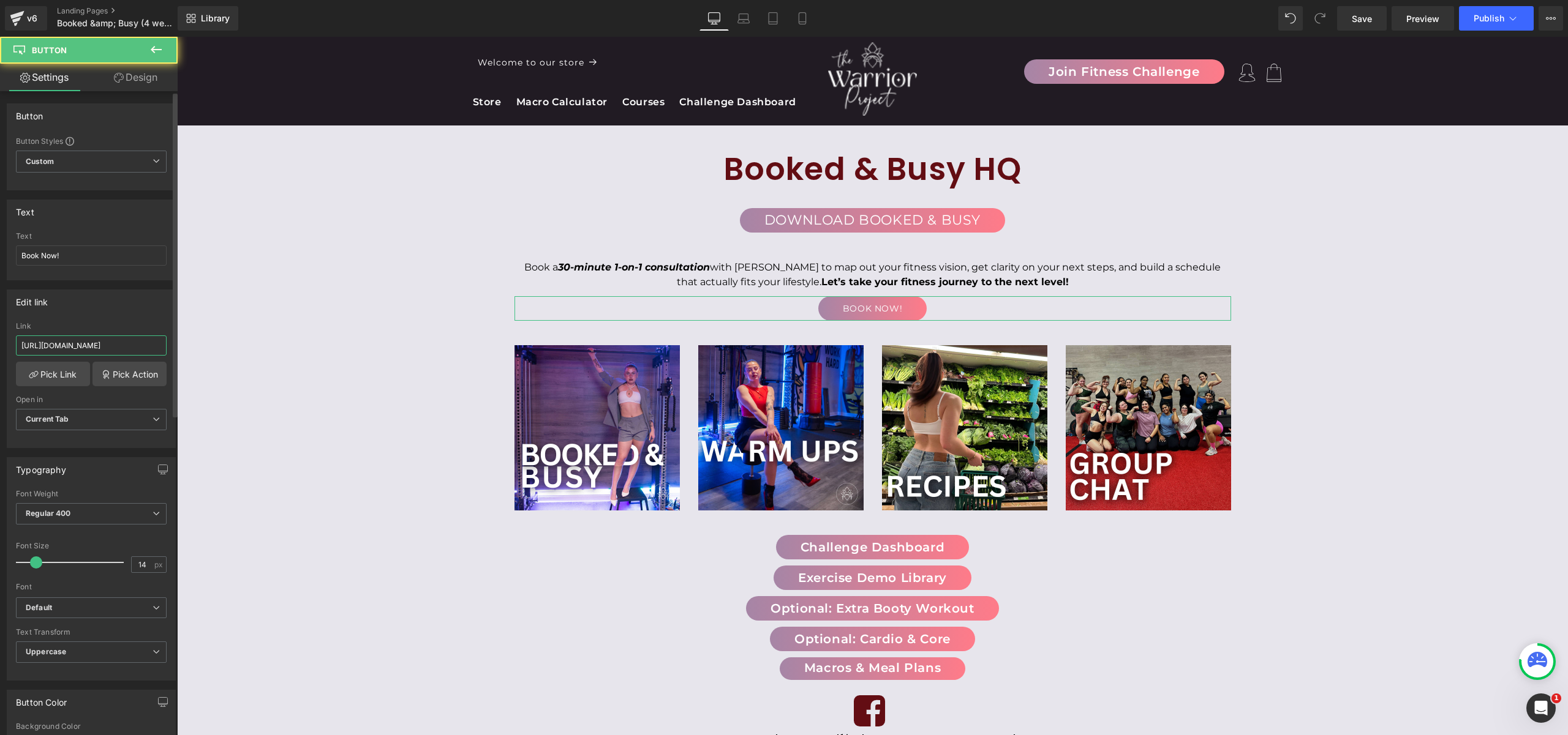
click at [88, 349] on input "https://calendly.com/twpfit/goal-setting?month=2024-10" at bounding box center [91, 346] width 151 height 20
click at [61, 372] on link "Pick Link" at bounding box center [53, 374] width 74 height 24
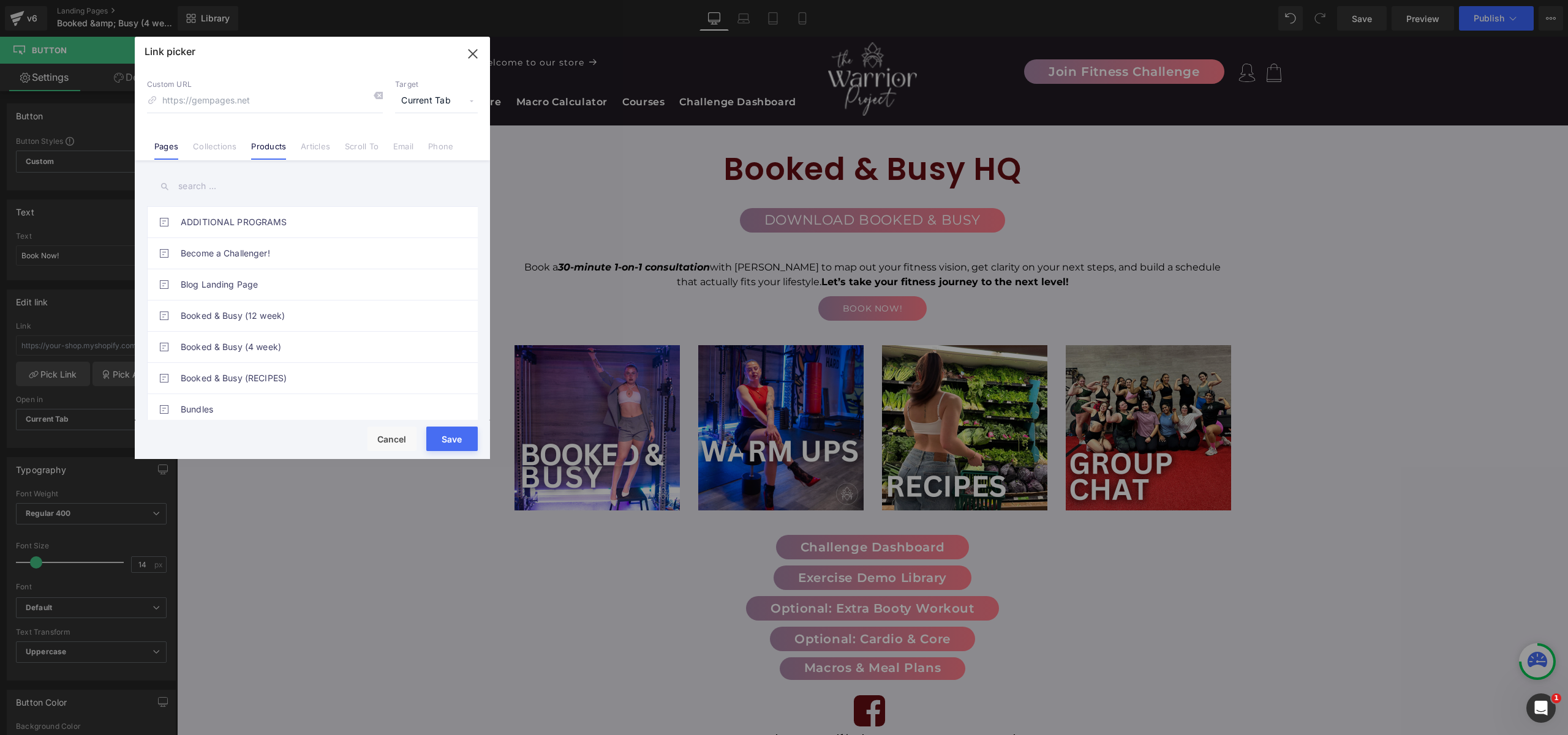
click at [272, 143] on link "Products" at bounding box center [268, 150] width 35 height 18
click at [232, 192] on input "text" at bounding box center [312, 186] width 330 height 27
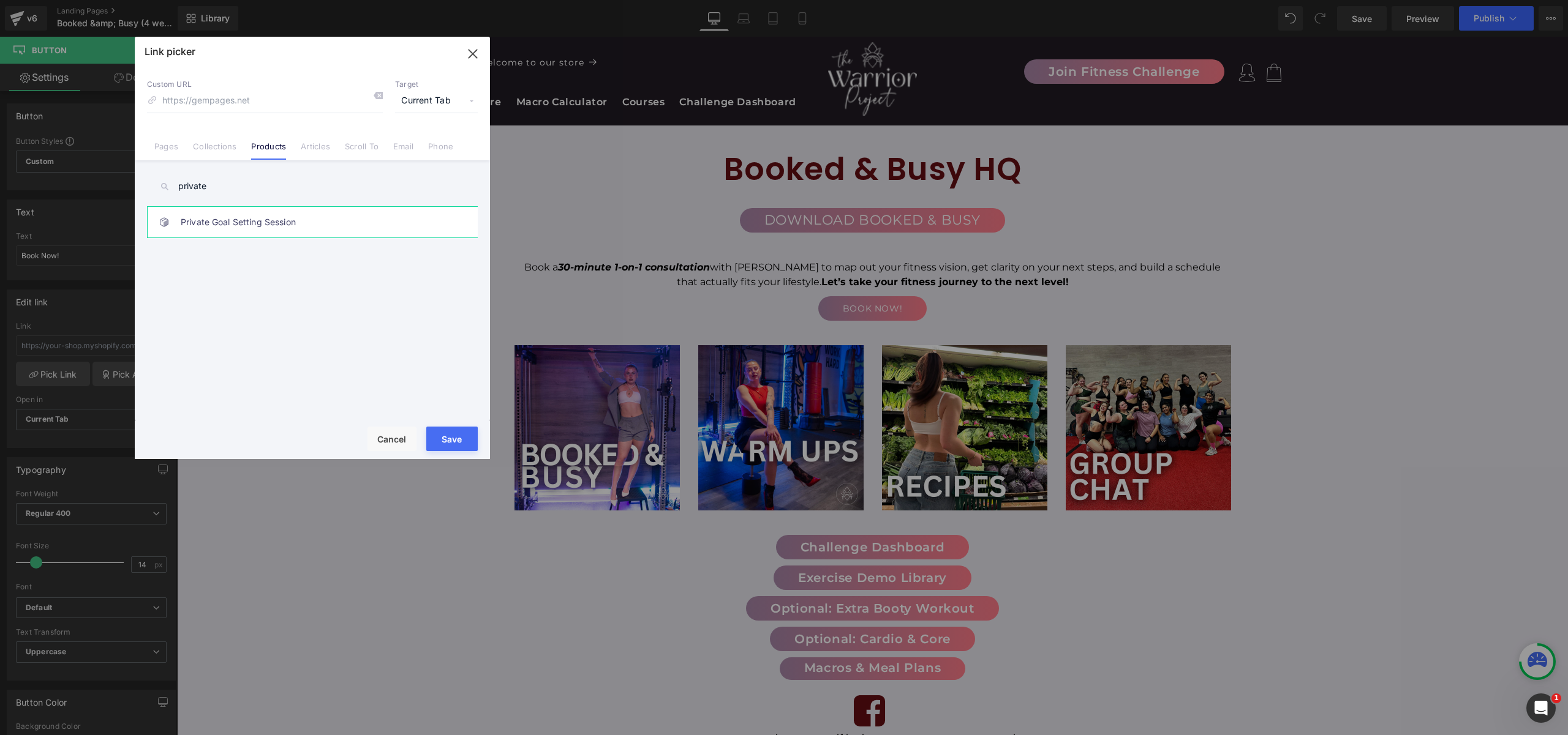
type input "private"
click at [224, 227] on link "Private Goal Setting Session" at bounding box center [315, 222] width 269 height 31
type input "/products/free-goal-setting-call"
click at [457, 437] on button "Save" at bounding box center [452, 439] width 52 height 24
type input "/products/free-goal-setting-call"
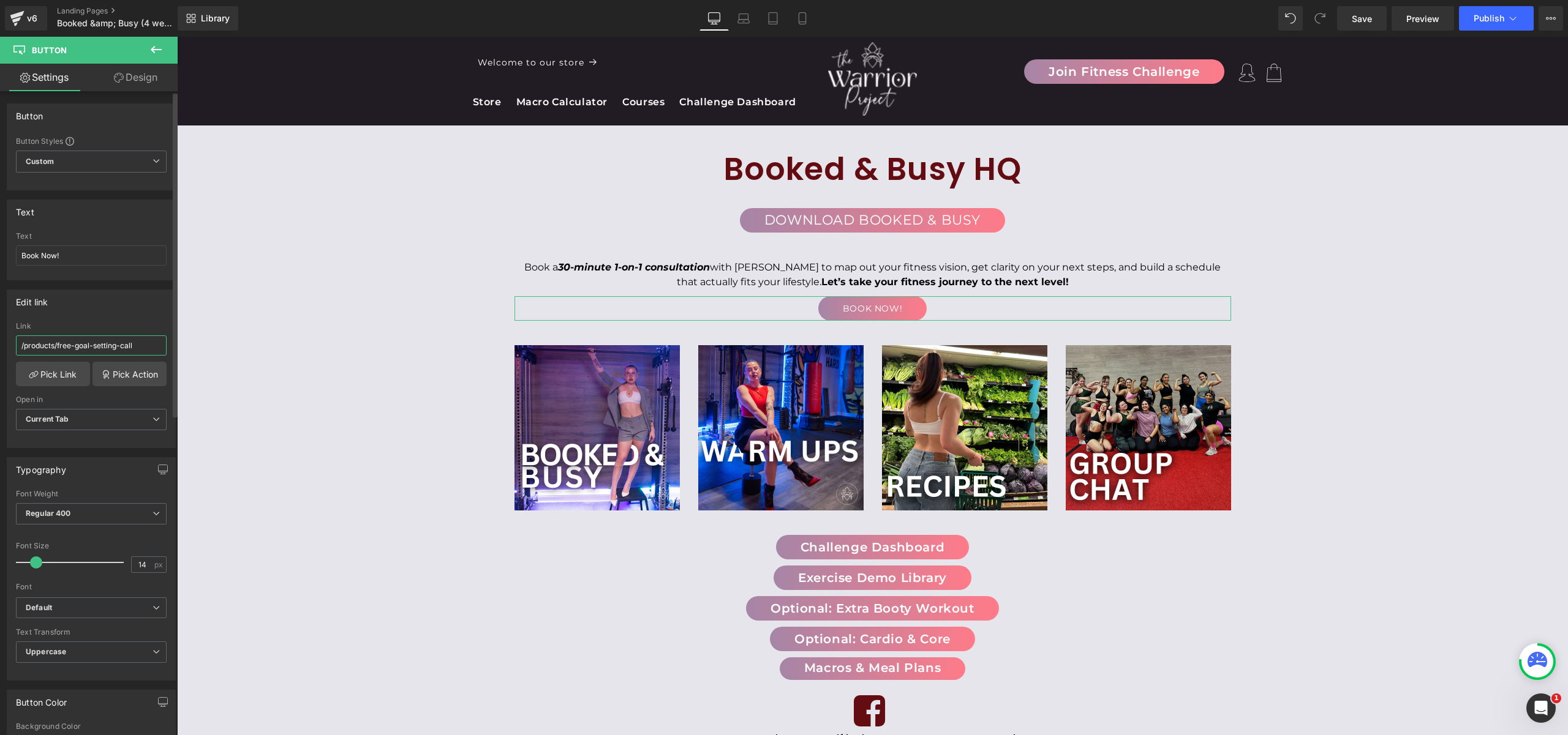
drag, startPoint x: 73, startPoint y: 347, endPoint x: 59, endPoint y: 349, distance: 14.1
click at [59, 349] on input "/products/free-goal-setting-call" at bounding box center [91, 346] width 151 height 20
click at [57, 347] on input "/products/free-goal-setting-call" at bounding box center [91, 346] width 151 height 20
click at [105, 321] on div "Link" at bounding box center [91, 323] width 151 height 8
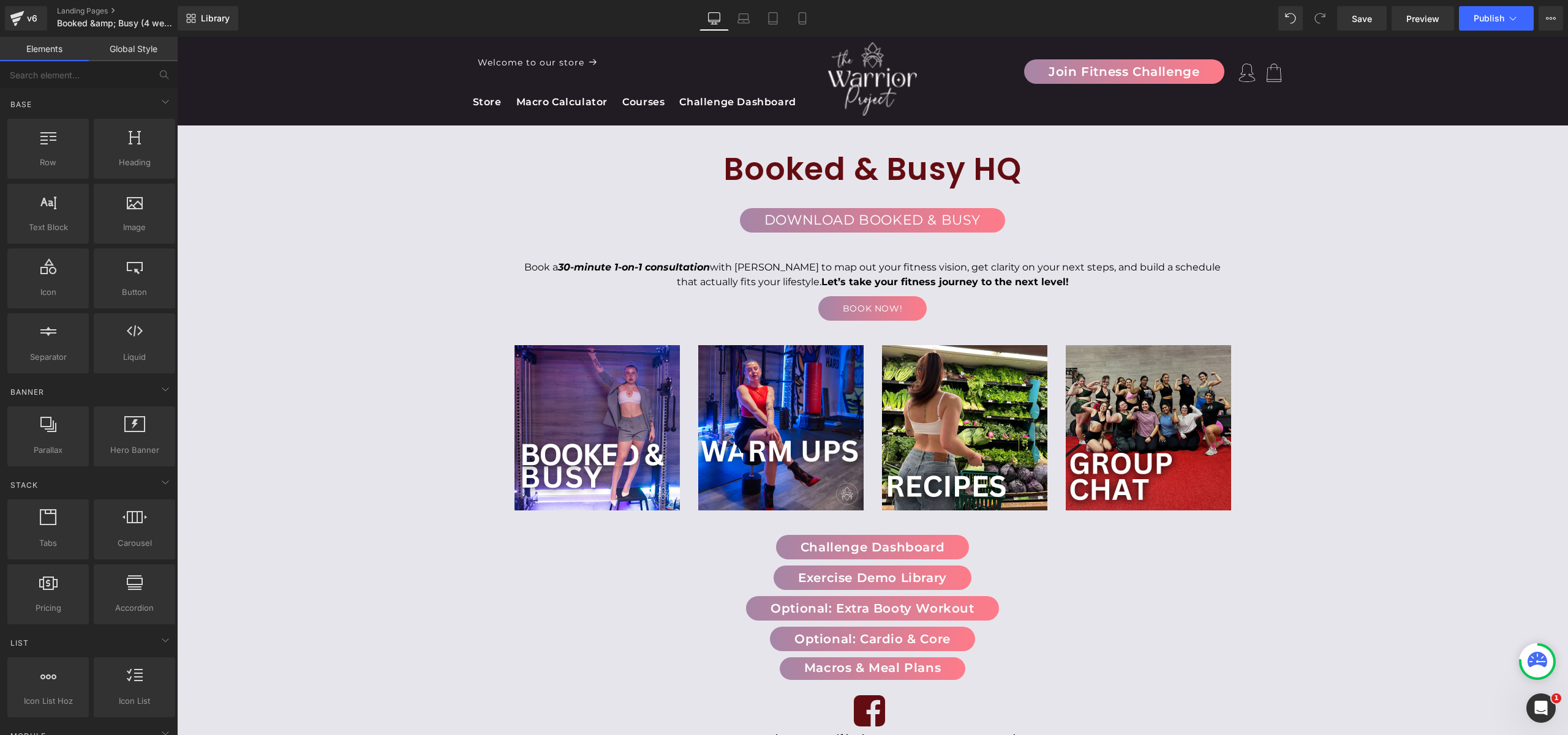
click at [332, 350] on div "Booked & Busy HQ Heading Download Booked & Busy Button Row Book a 30-minute 1-o…" at bounding box center [872, 535] width 1391 height 820
click at [1358, 11] on link "Save" at bounding box center [1362, 18] width 50 height 24
click at [1495, 21] on span "Publish" at bounding box center [1489, 18] width 31 height 10
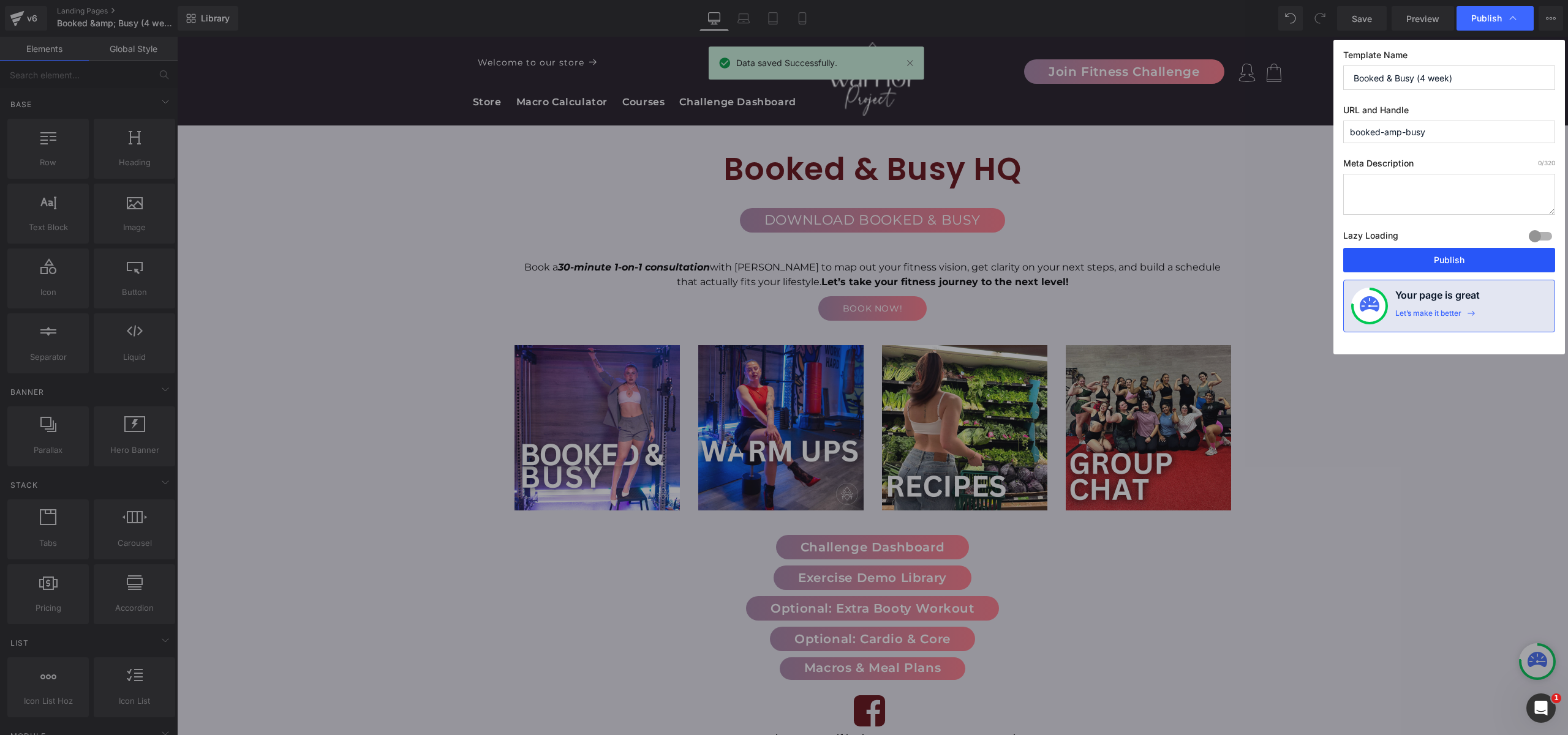
drag, startPoint x: 1453, startPoint y: 267, endPoint x: 1276, endPoint y: 231, distance: 180.6
click at [1453, 267] on button "Publish" at bounding box center [1449, 260] width 212 height 24
